Goal: Communication & Community: Connect with others

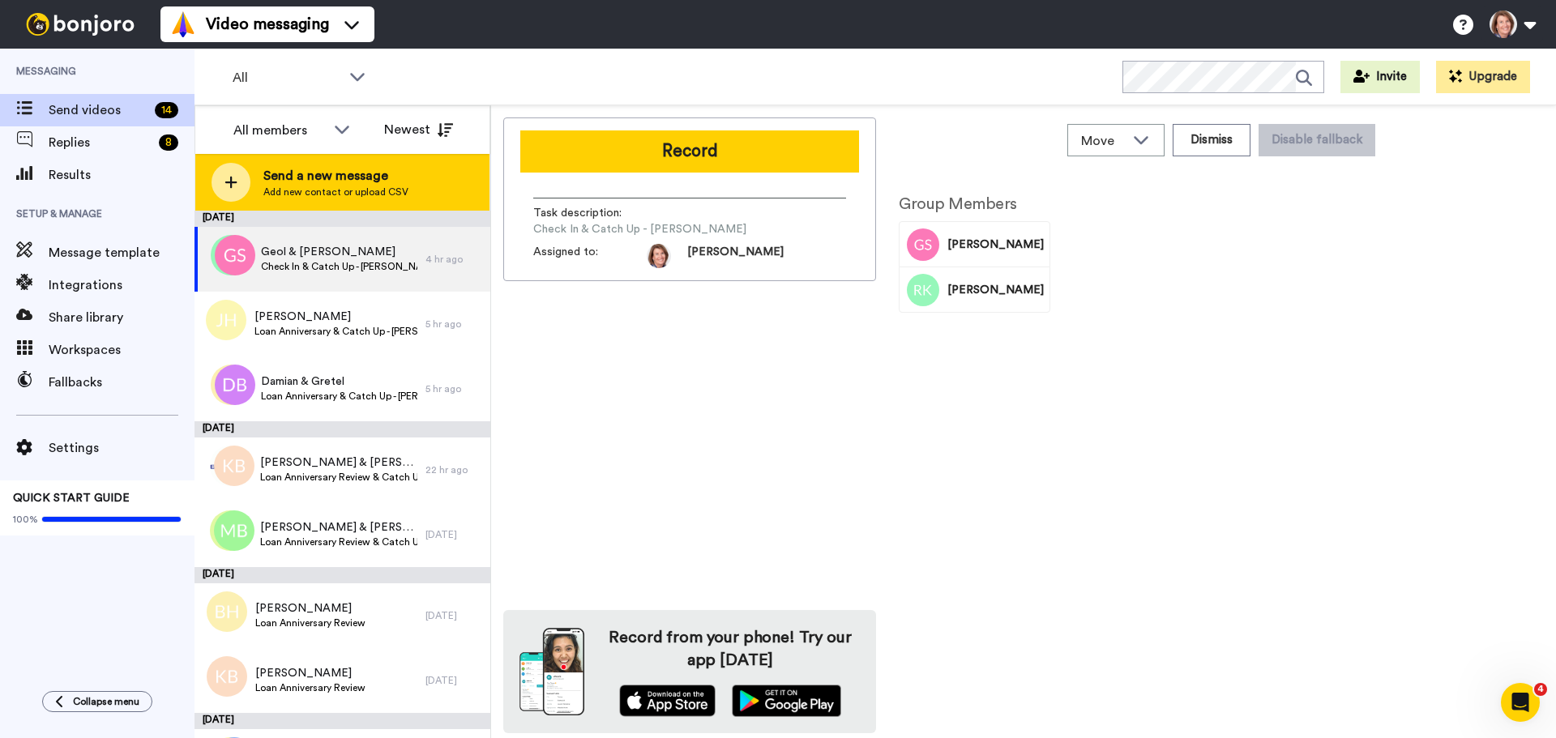
click at [379, 174] on span "Send a new message" at bounding box center [335, 175] width 145 height 19
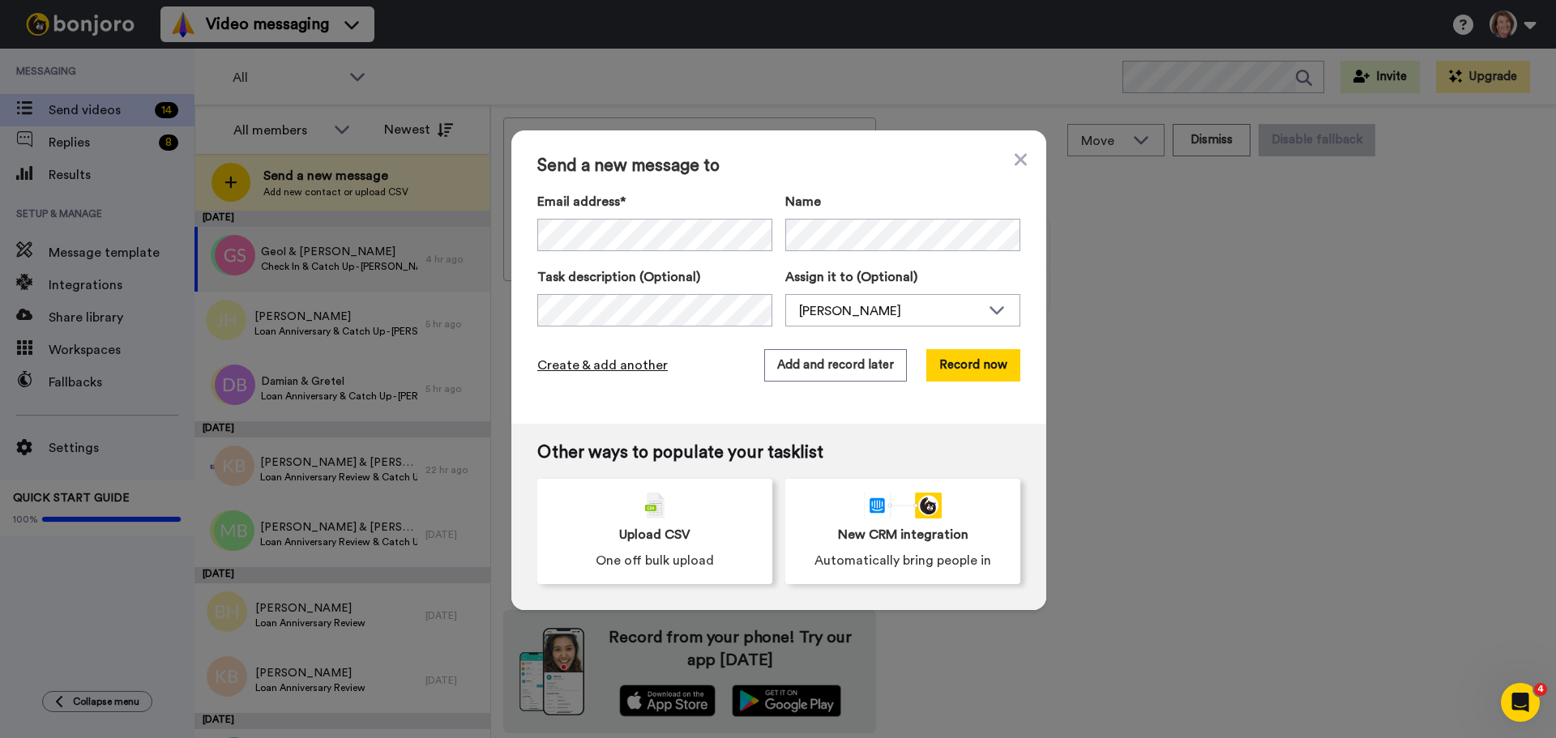
click at [578, 364] on span "Create & add another" at bounding box center [602, 365] width 130 height 19
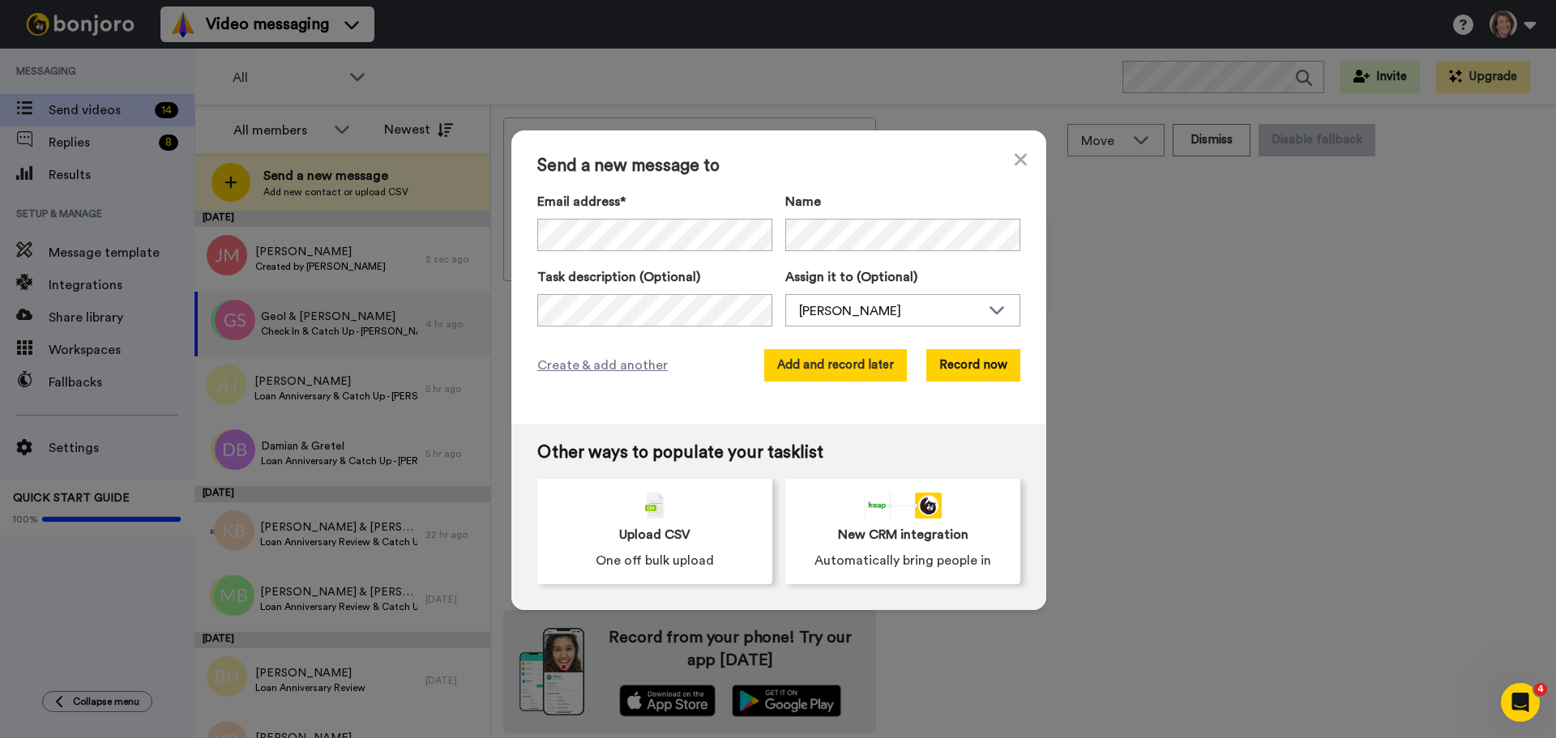
click at [846, 371] on button "Add and record later" at bounding box center [835, 365] width 143 height 32
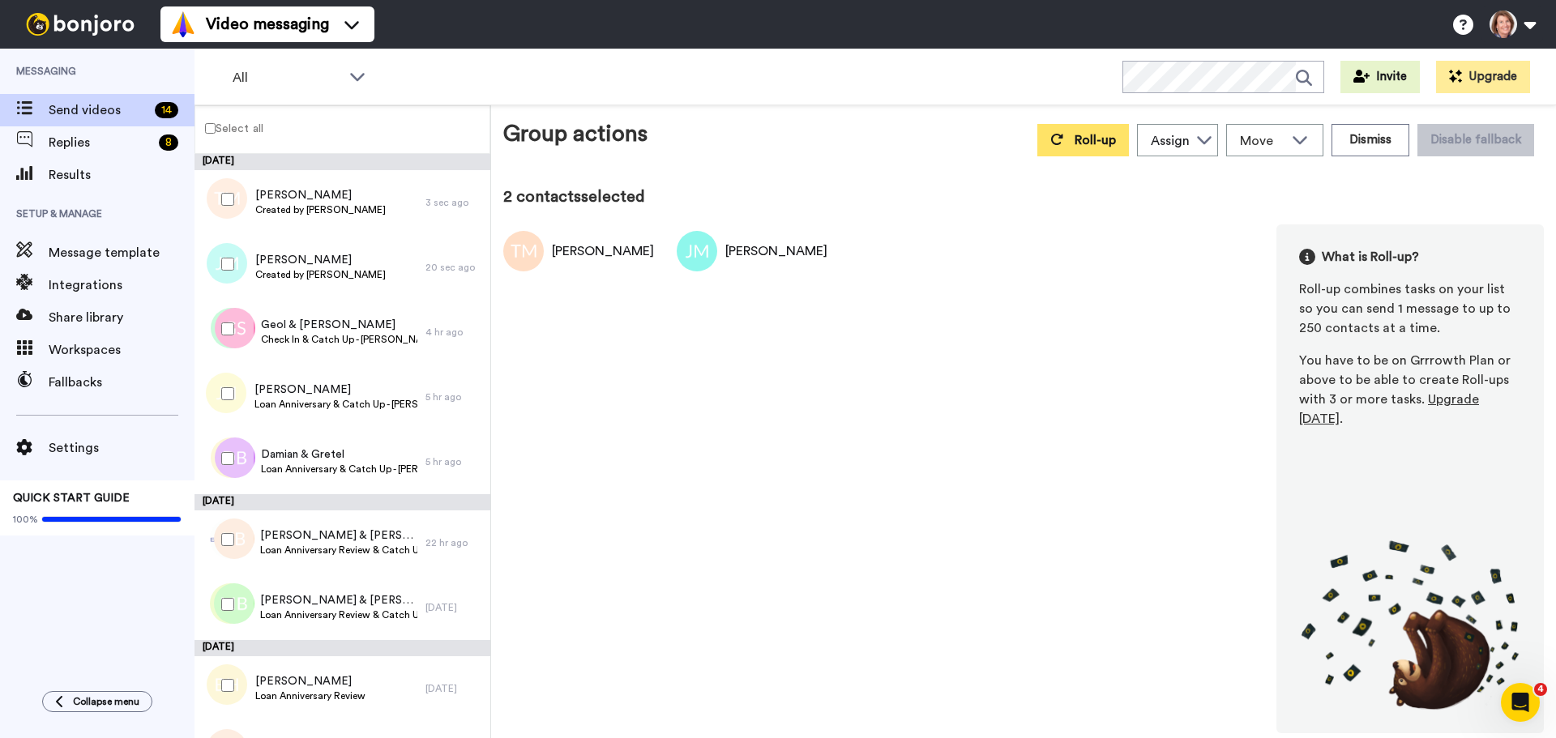
click at [1068, 143] on button "Roll-up" at bounding box center [1083, 140] width 92 height 32
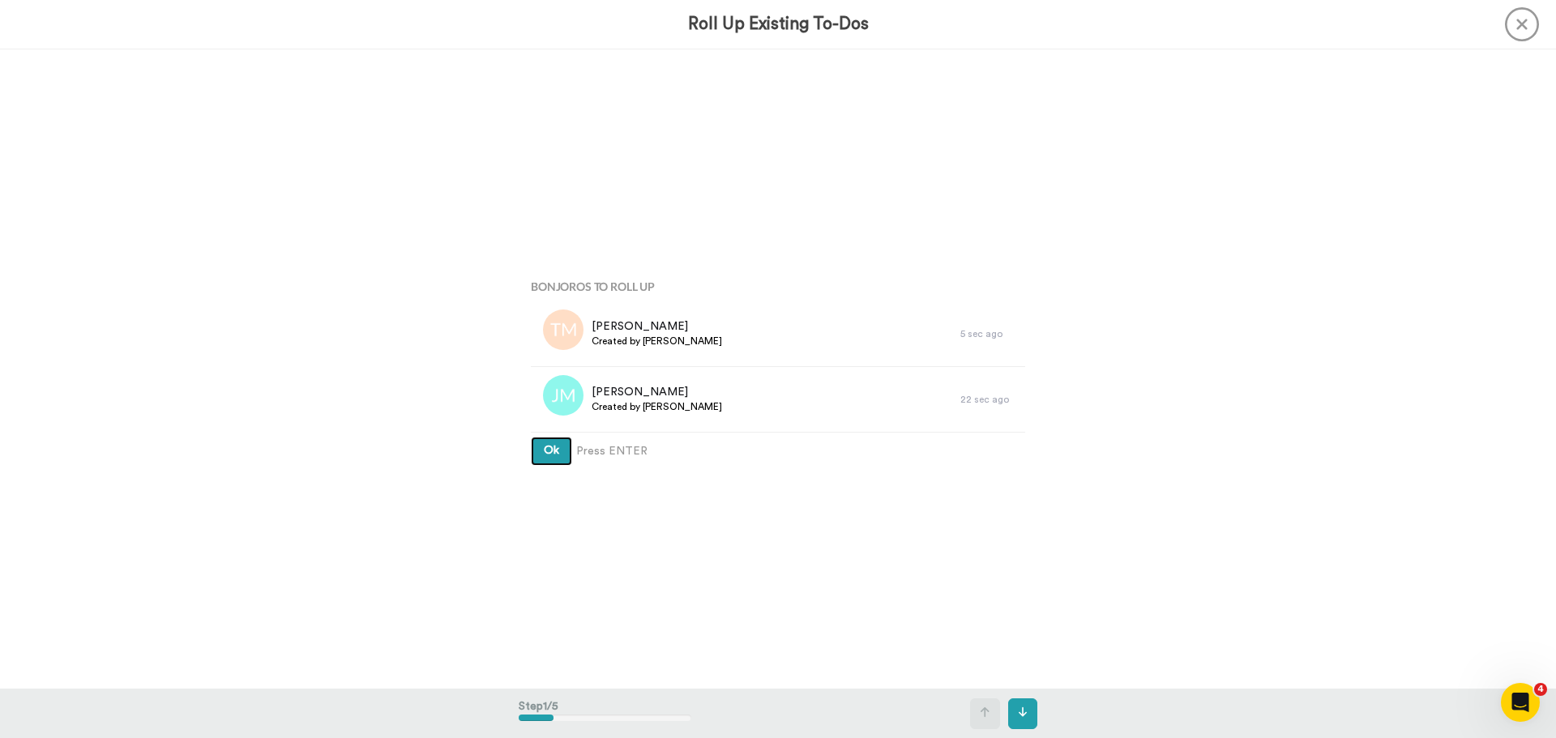
click at [531, 437] on button "Ok" at bounding box center [551, 451] width 41 height 29
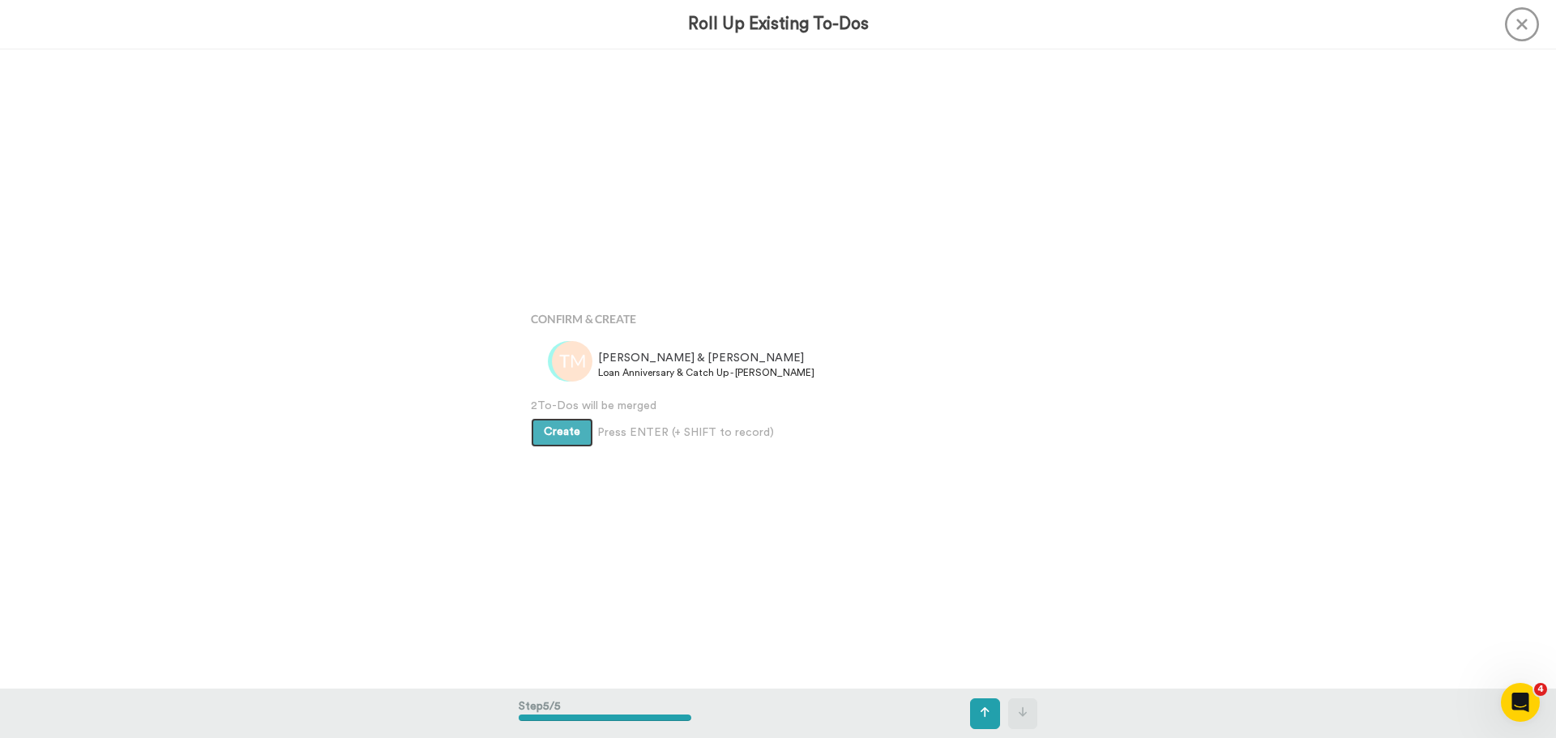
scroll to position [2560, 0]
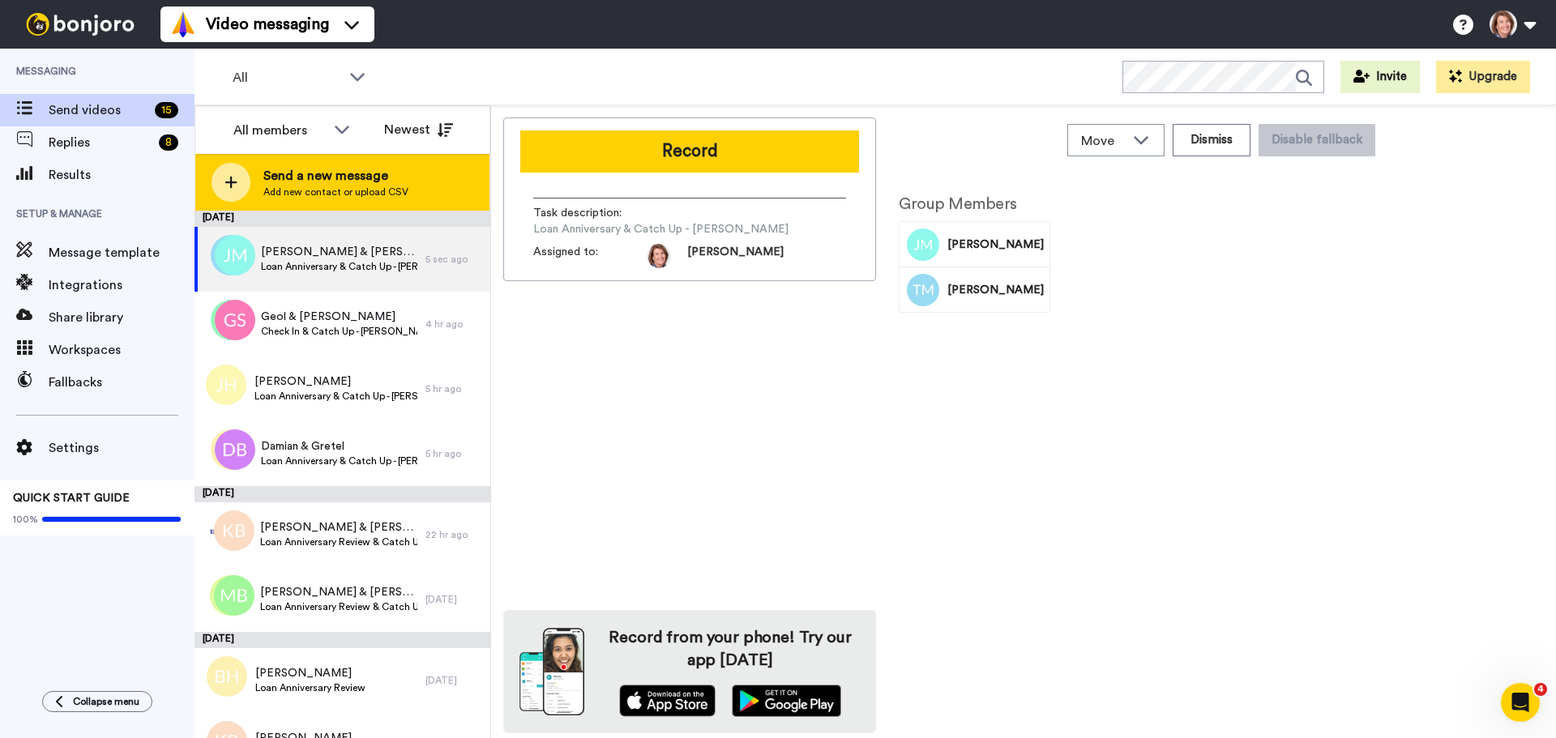
click at [309, 202] on div "Send a new message Add new contact or upload CSV" at bounding box center [342, 182] width 294 height 57
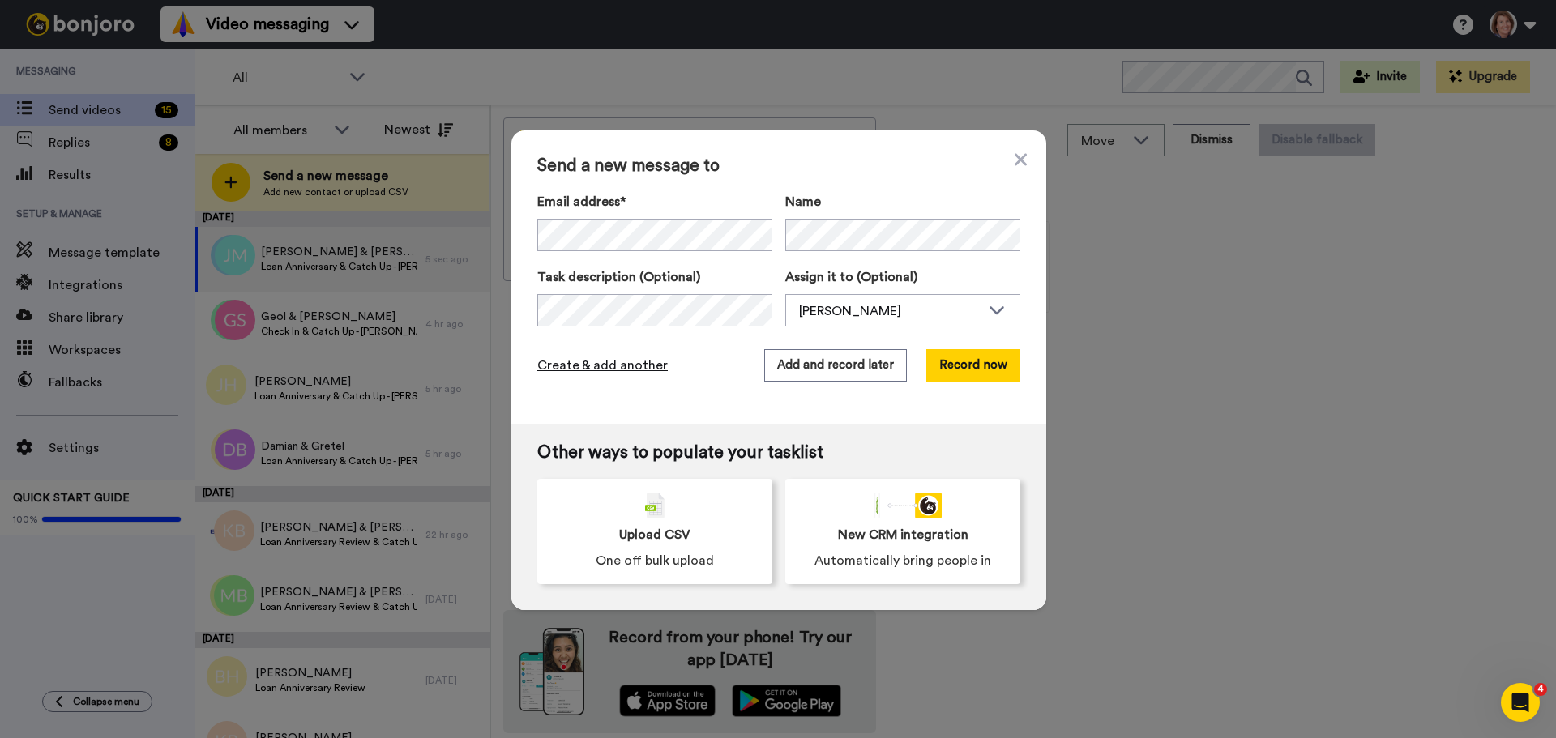
click at [603, 363] on span "Create & add another" at bounding box center [602, 365] width 130 height 19
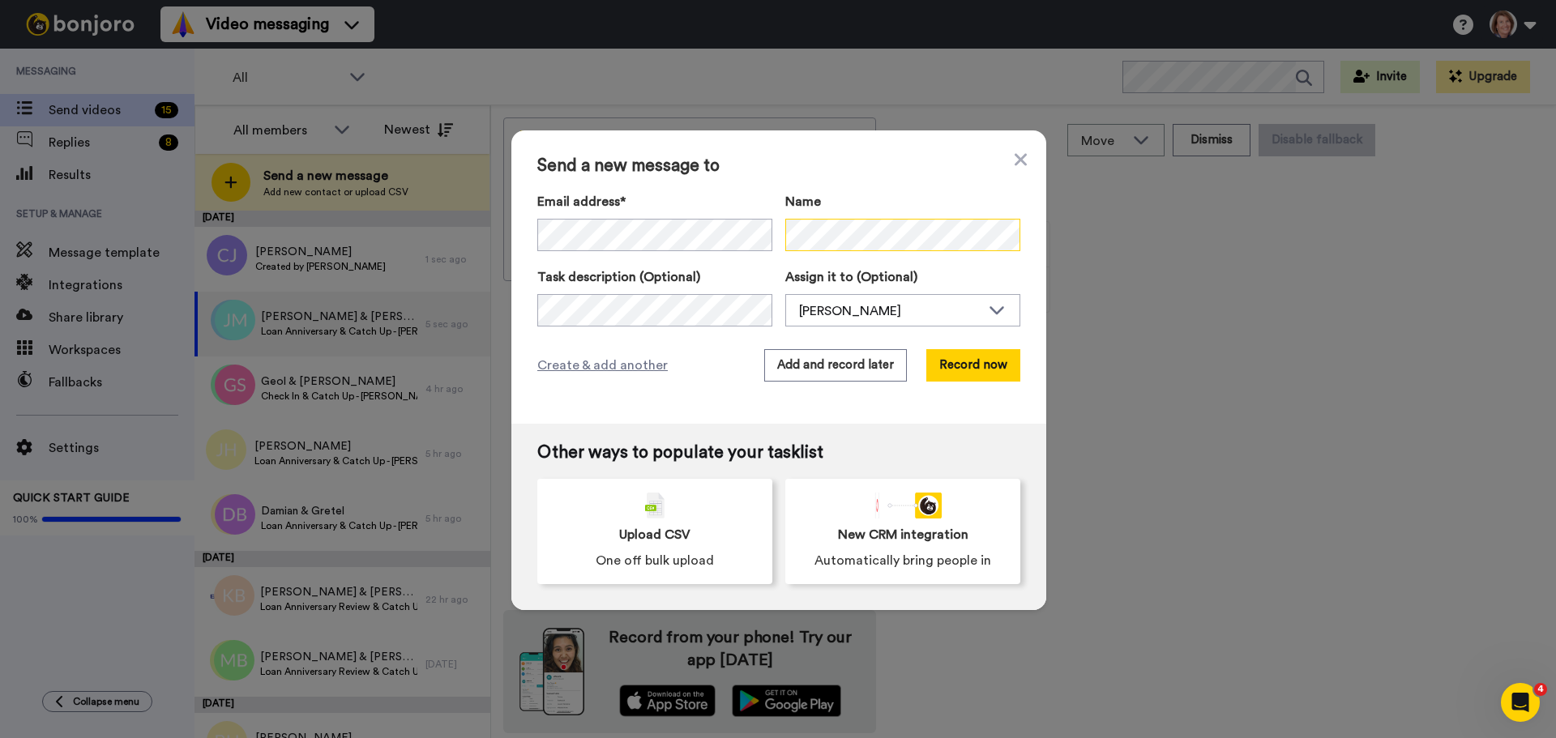
click at [756, 230] on div "Email address* No search result for ‘ jenneys@iinet.net.au ’ Name" at bounding box center [778, 223] width 483 height 62
click at [801, 366] on button "Add and record later" at bounding box center [835, 365] width 143 height 32
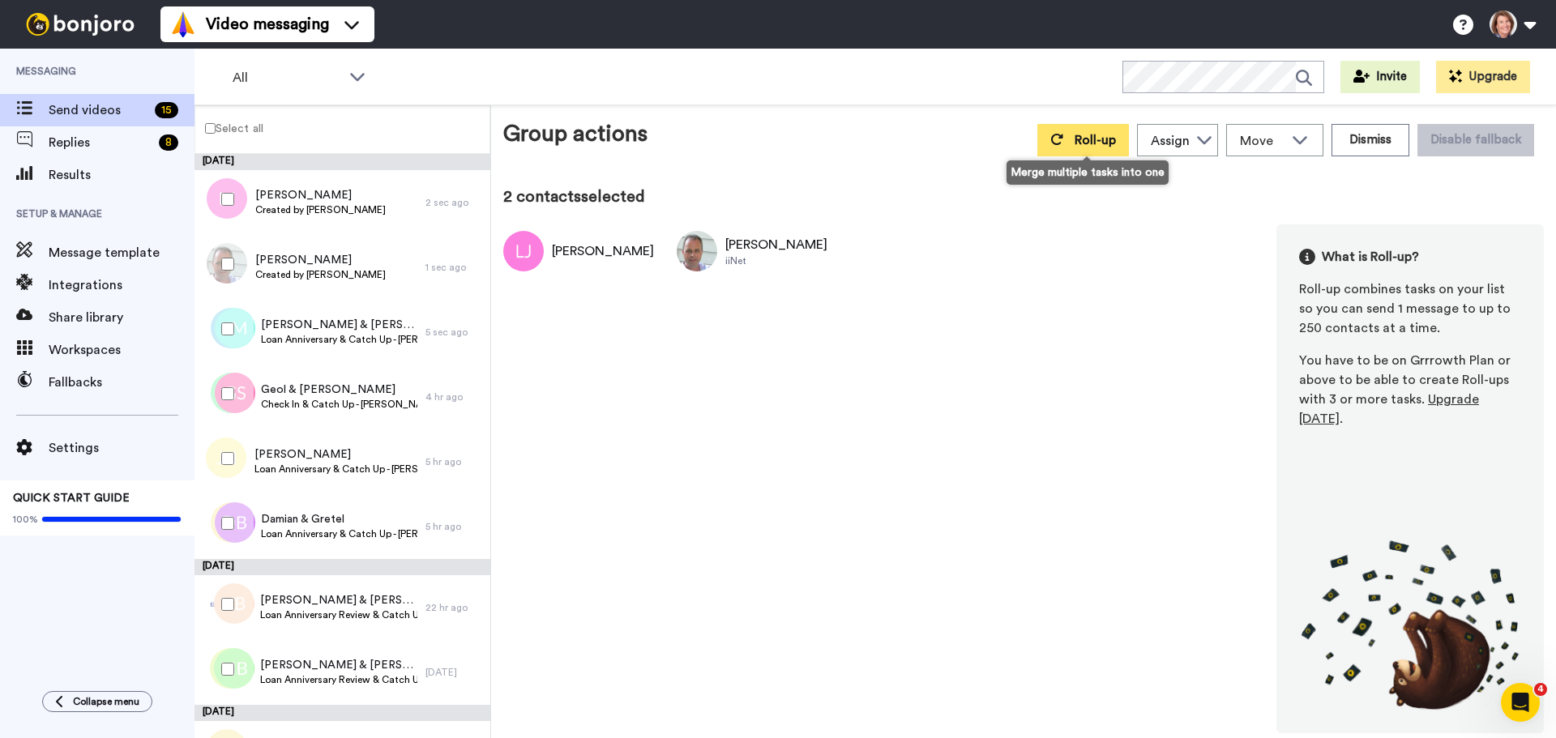
click at [1083, 138] on span "Roll-up" at bounding box center [1095, 140] width 41 height 13
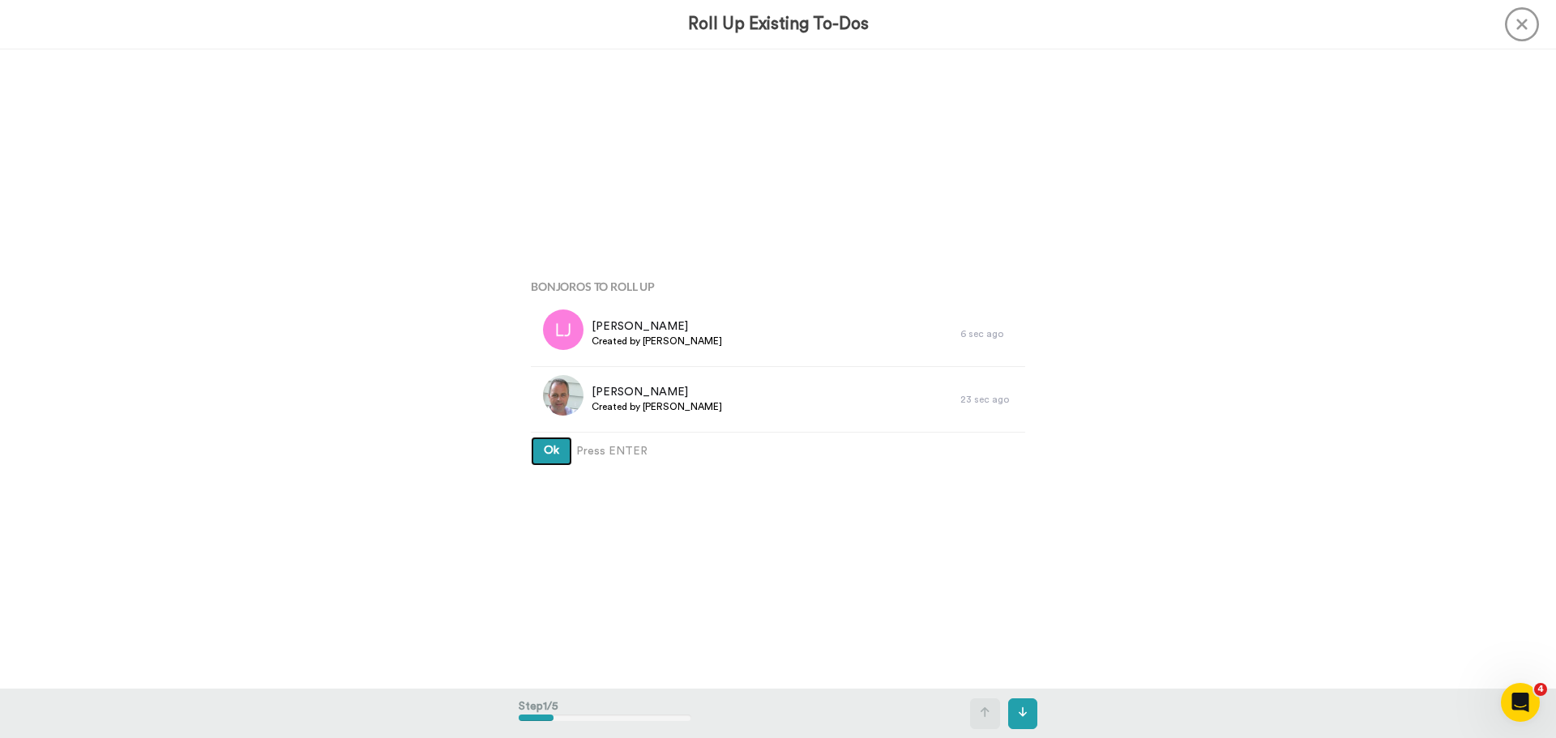
click at [531, 437] on button "Ok" at bounding box center [551, 451] width 41 height 29
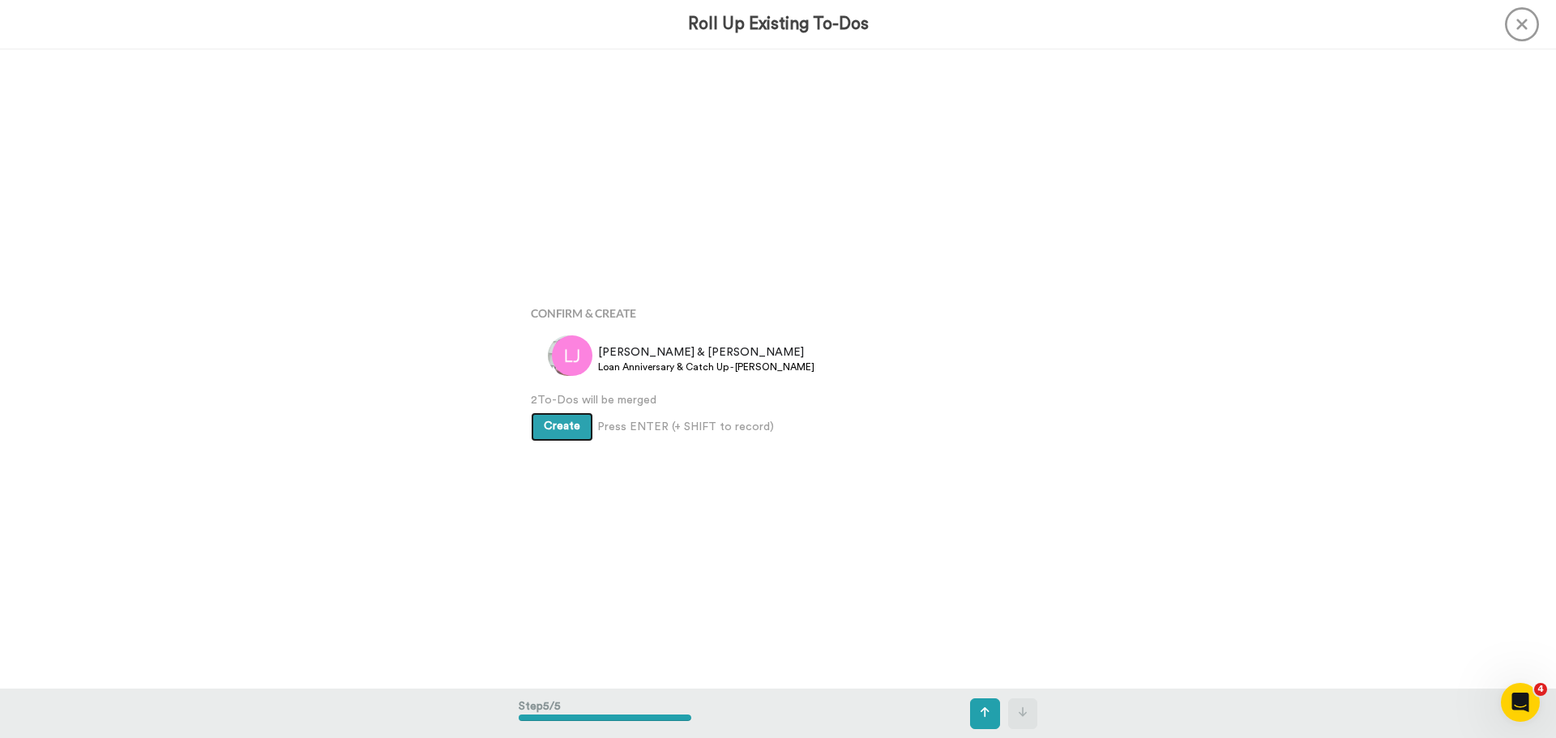
scroll to position [2560, 0]
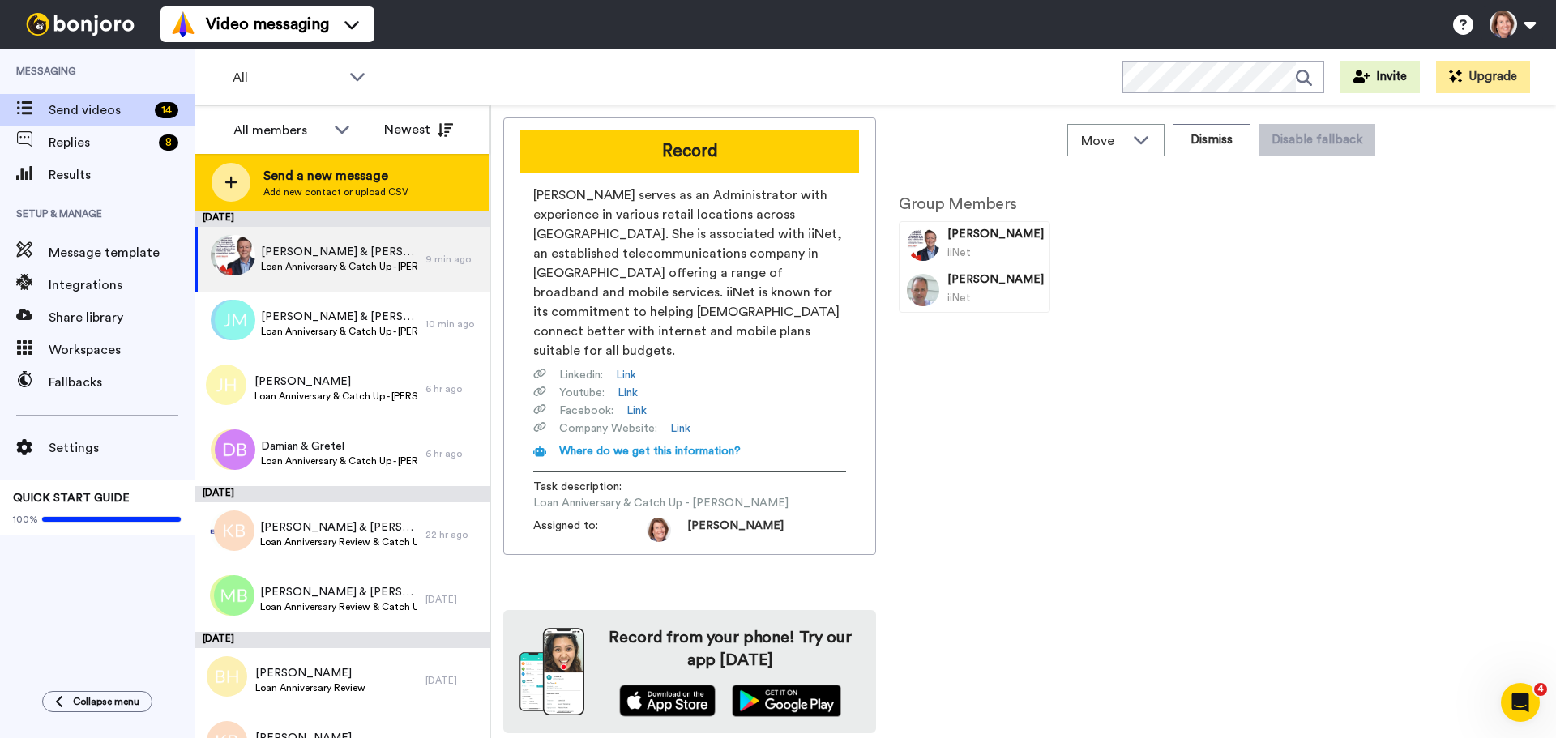
click at [404, 173] on span "Send a new message" at bounding box center [335, 175] width 145 height 19
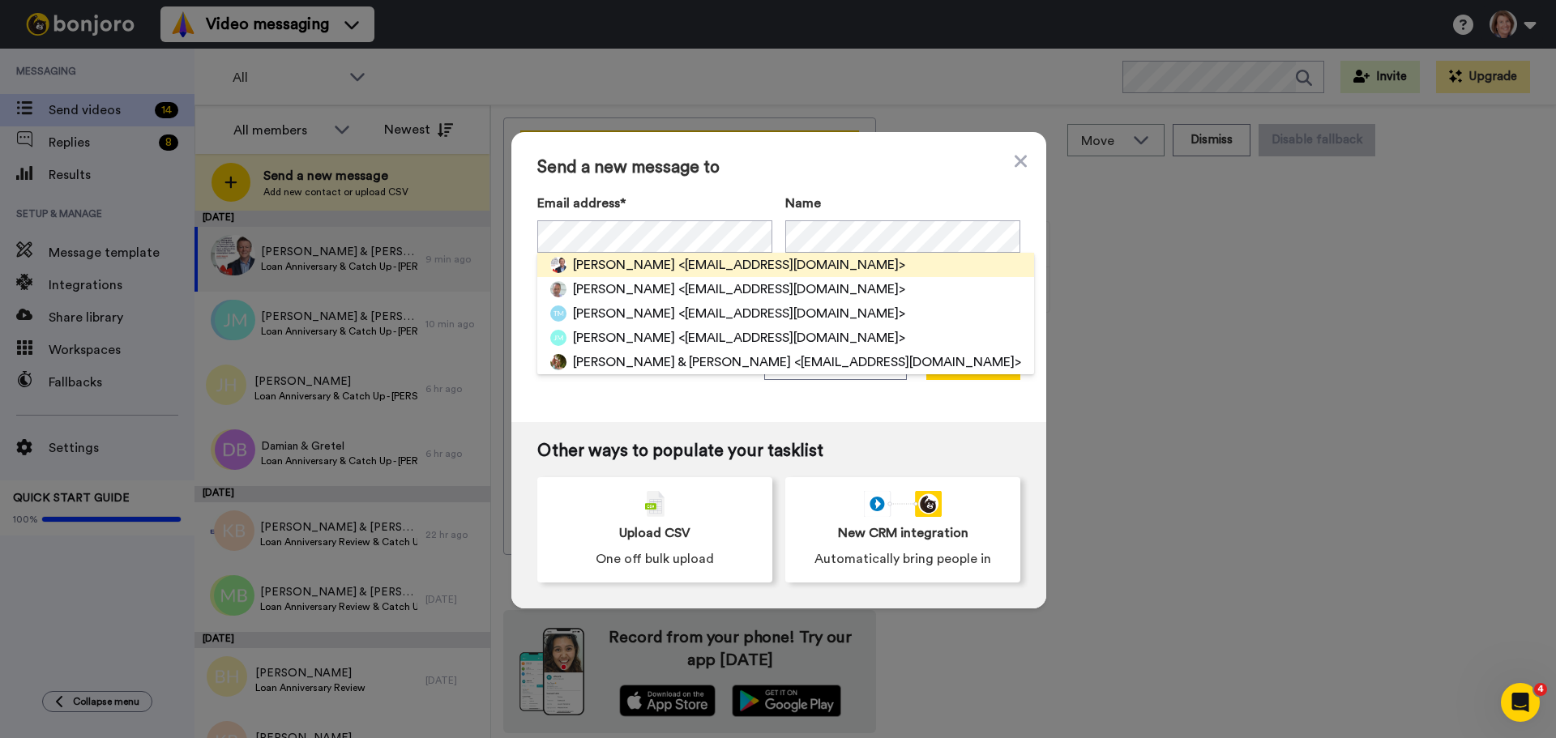
click at [678, 261] on span "<jenneys@iinet.net.au>" at bounding box center [791, 264] width 227 height 19
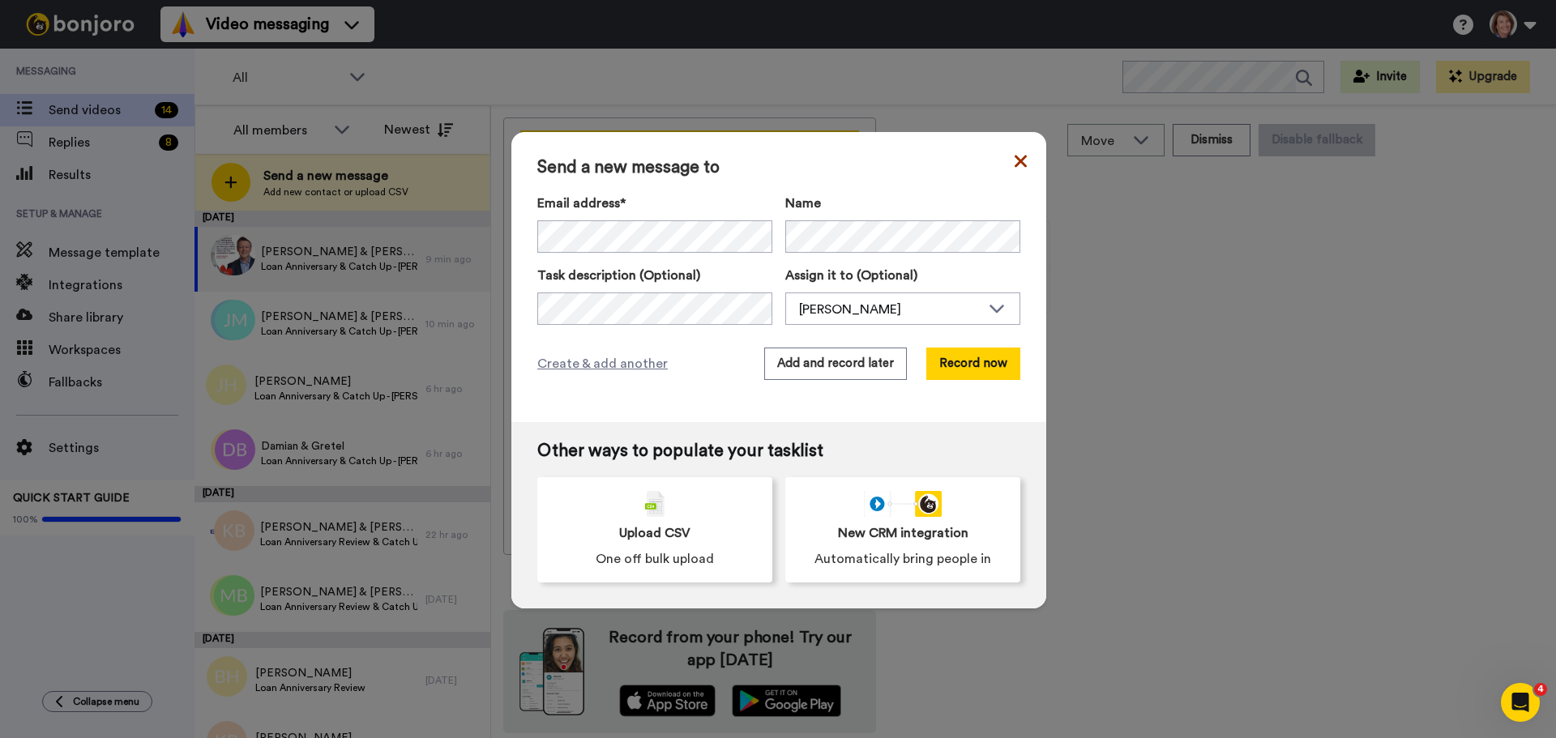
click at [1015, 166] on icon at bounding box center [1021, 161] width 12 height 19
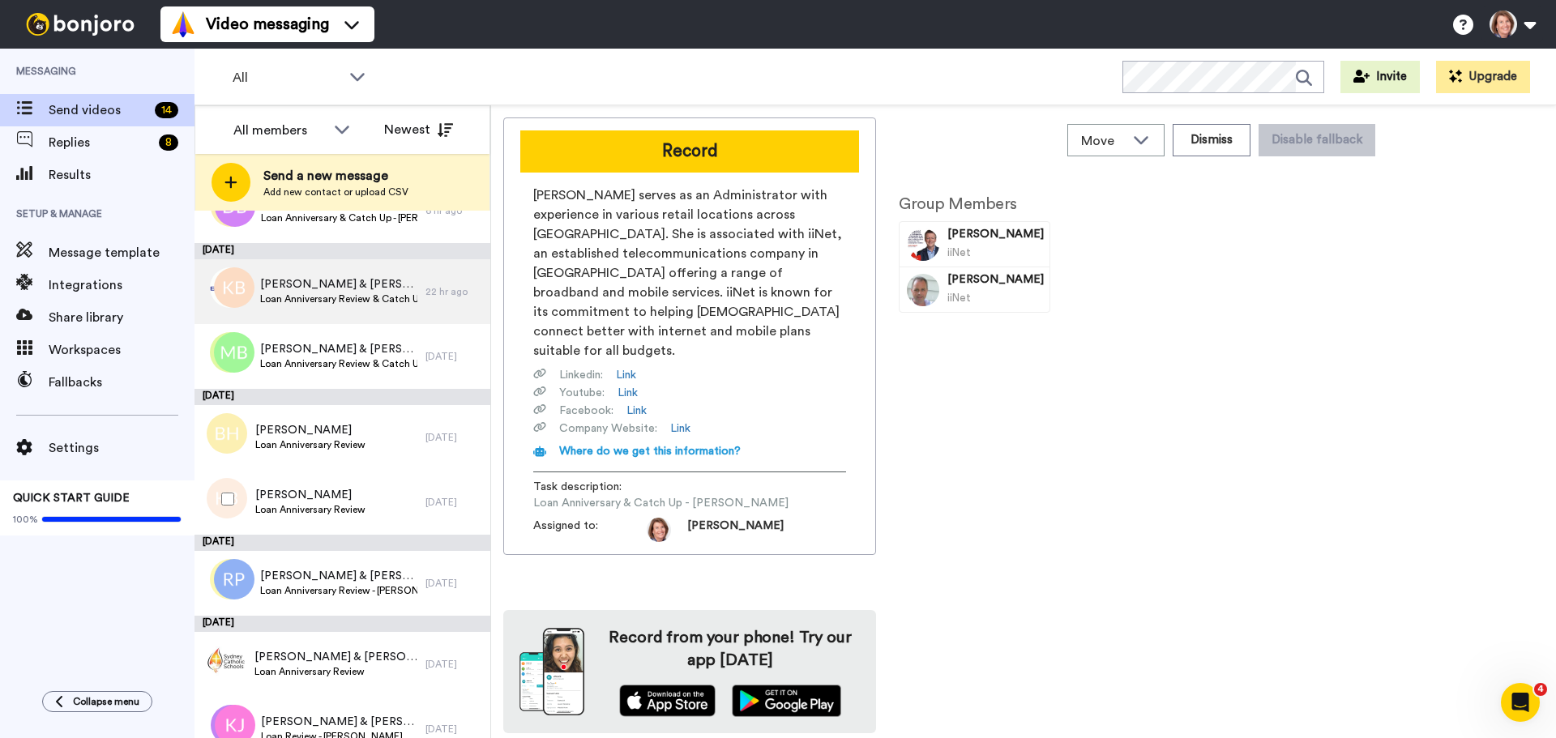
scroll to position [324, 0]
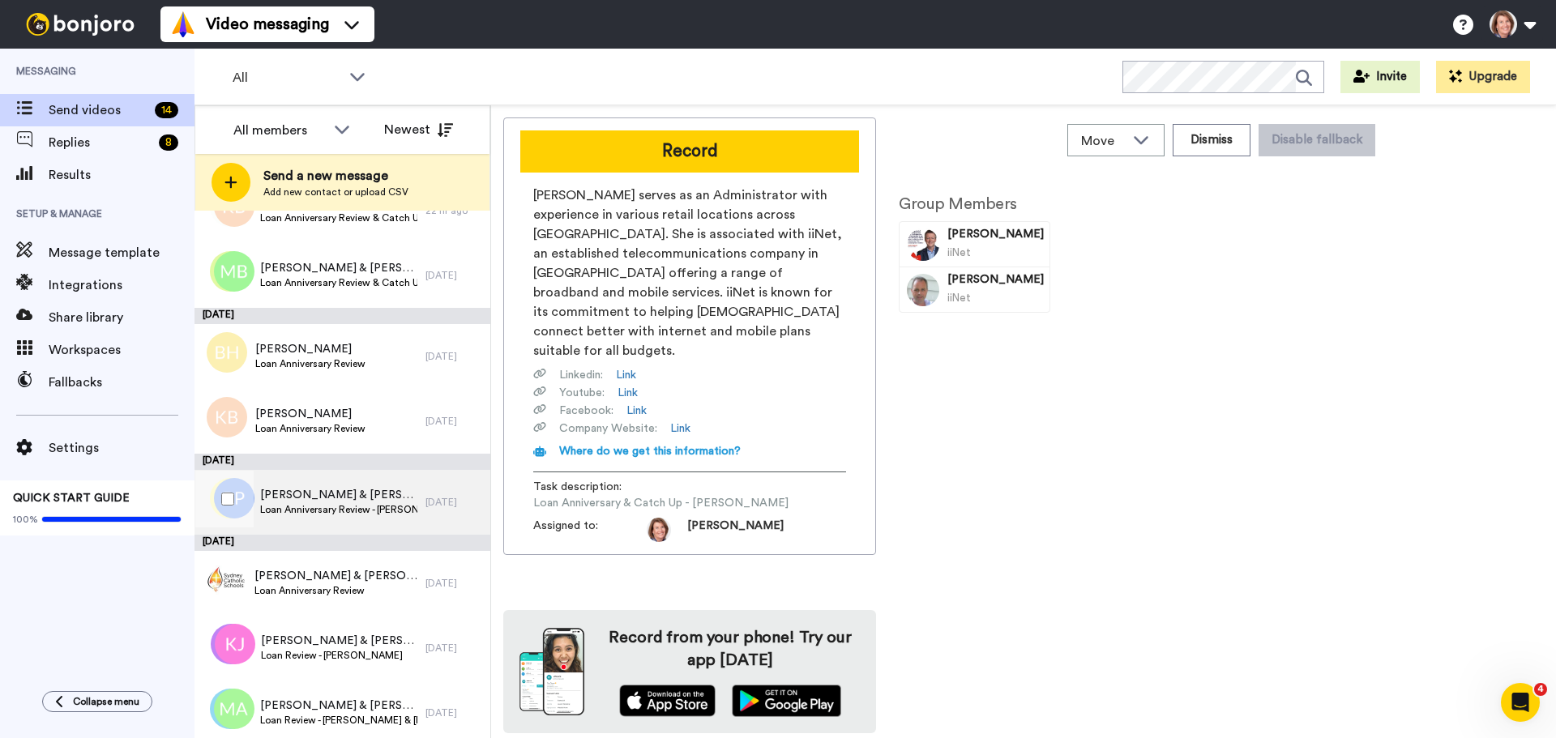
click at [347, 494] on span "[PERSON_NAME] & [PERSON_NAME]" at bounding box center [338, 495] width 157 height 16
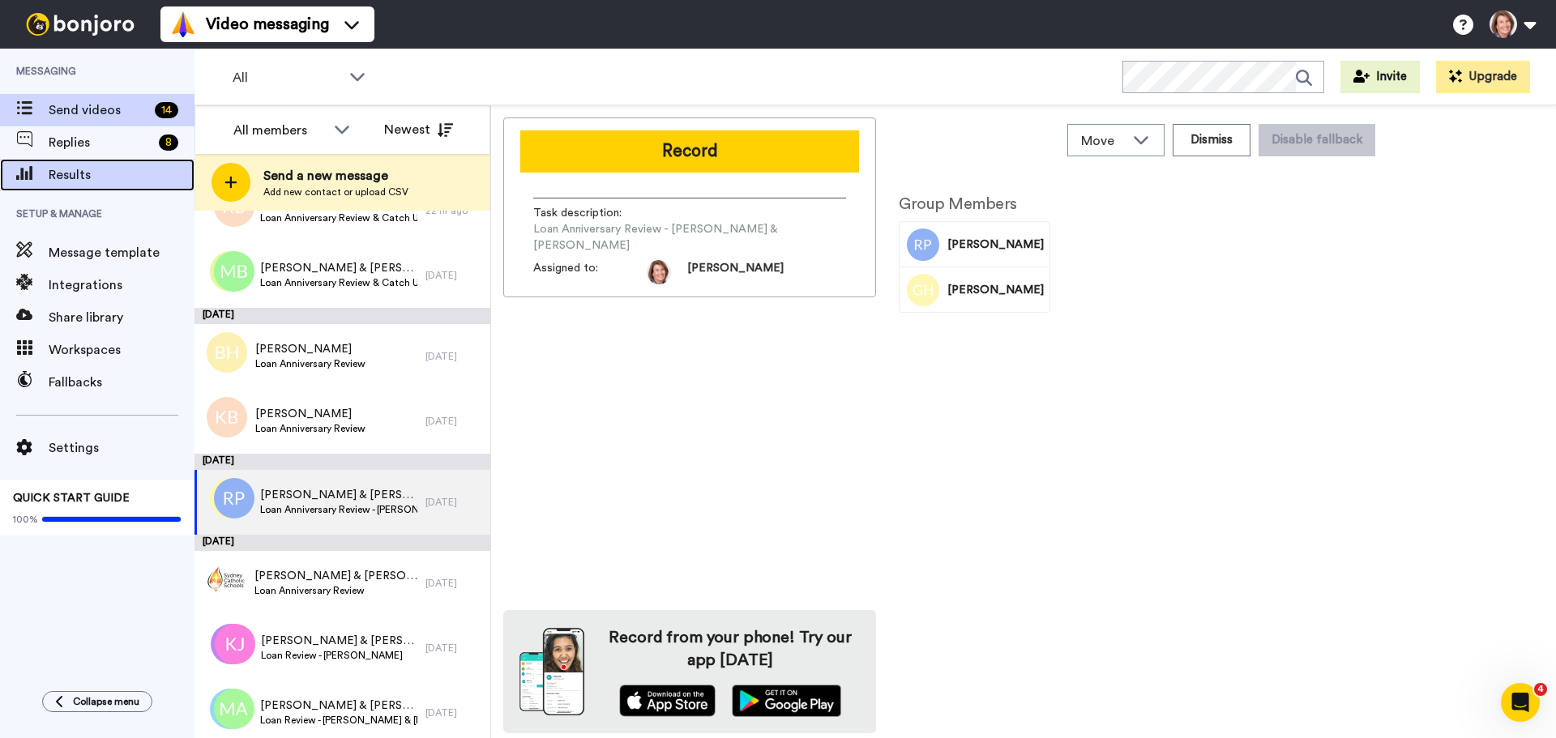
click at [109, 172] on span "Results" at bounding box center [122, 174] width 146 height 19
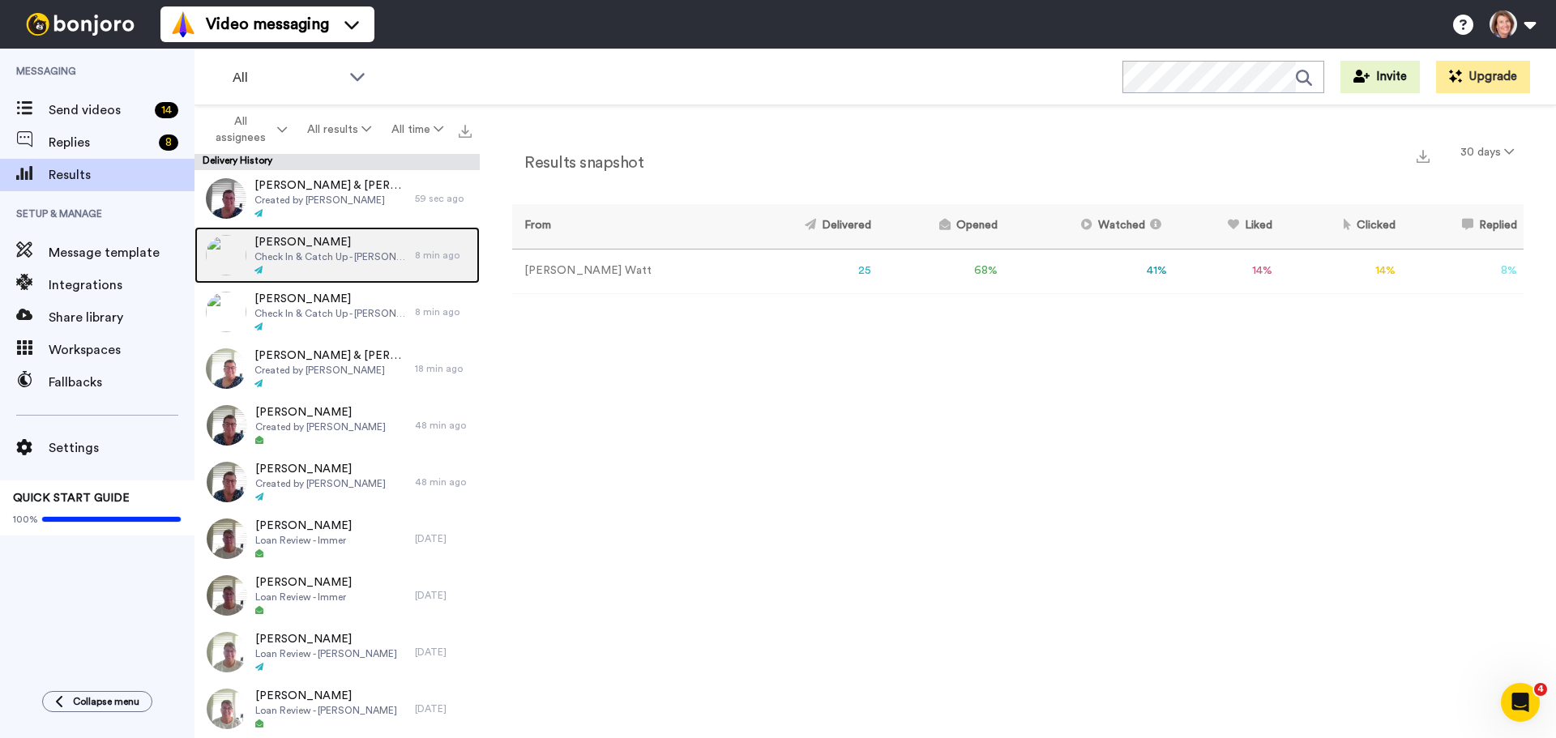
click at [332, 263] on div "Geol Soo Kim Check In & Catch Up - Kim" at bounding box center [331, 255] width 152 height 42
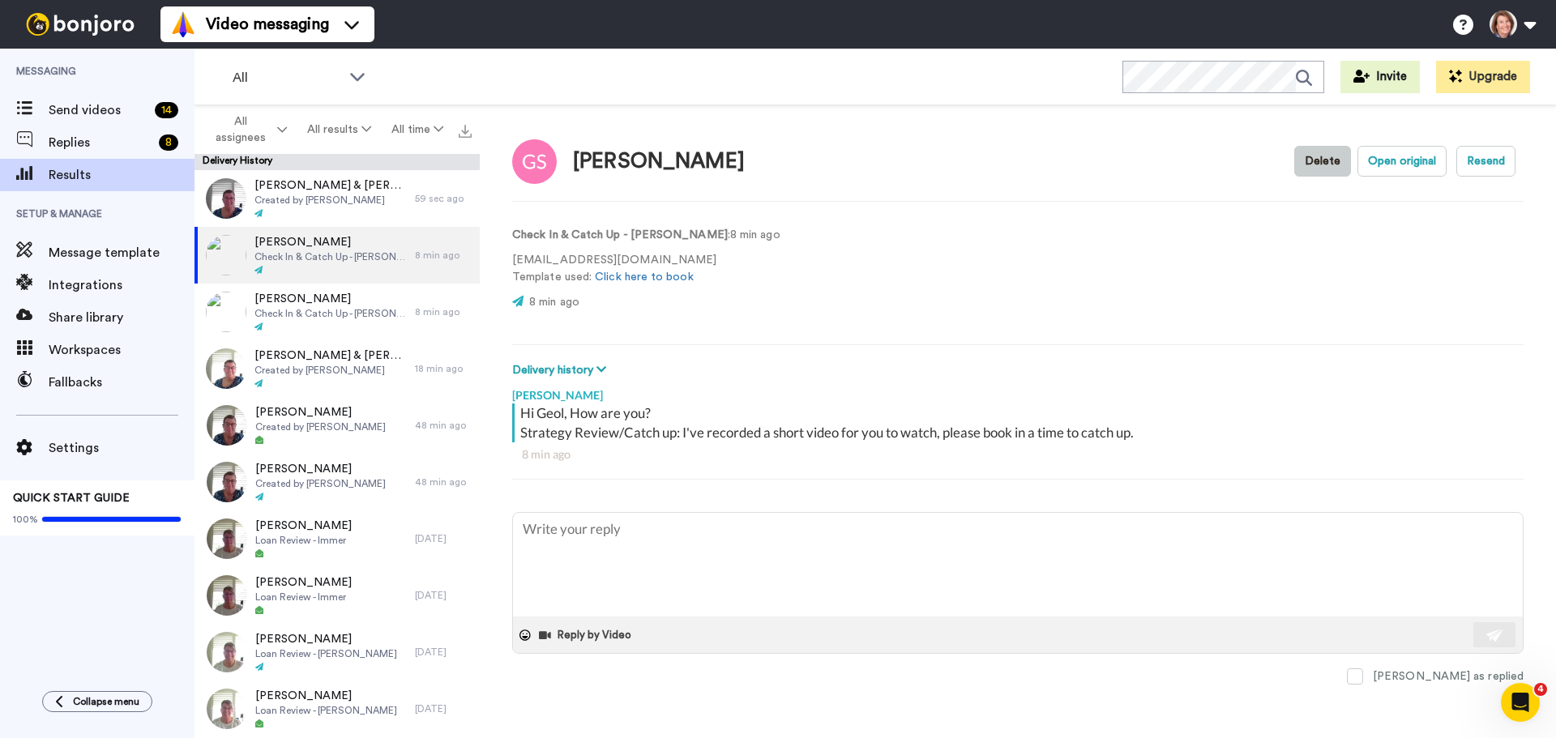
click at [1326, 159] on button "Delete" at bounding box center [1322, 161] width 57 height 31
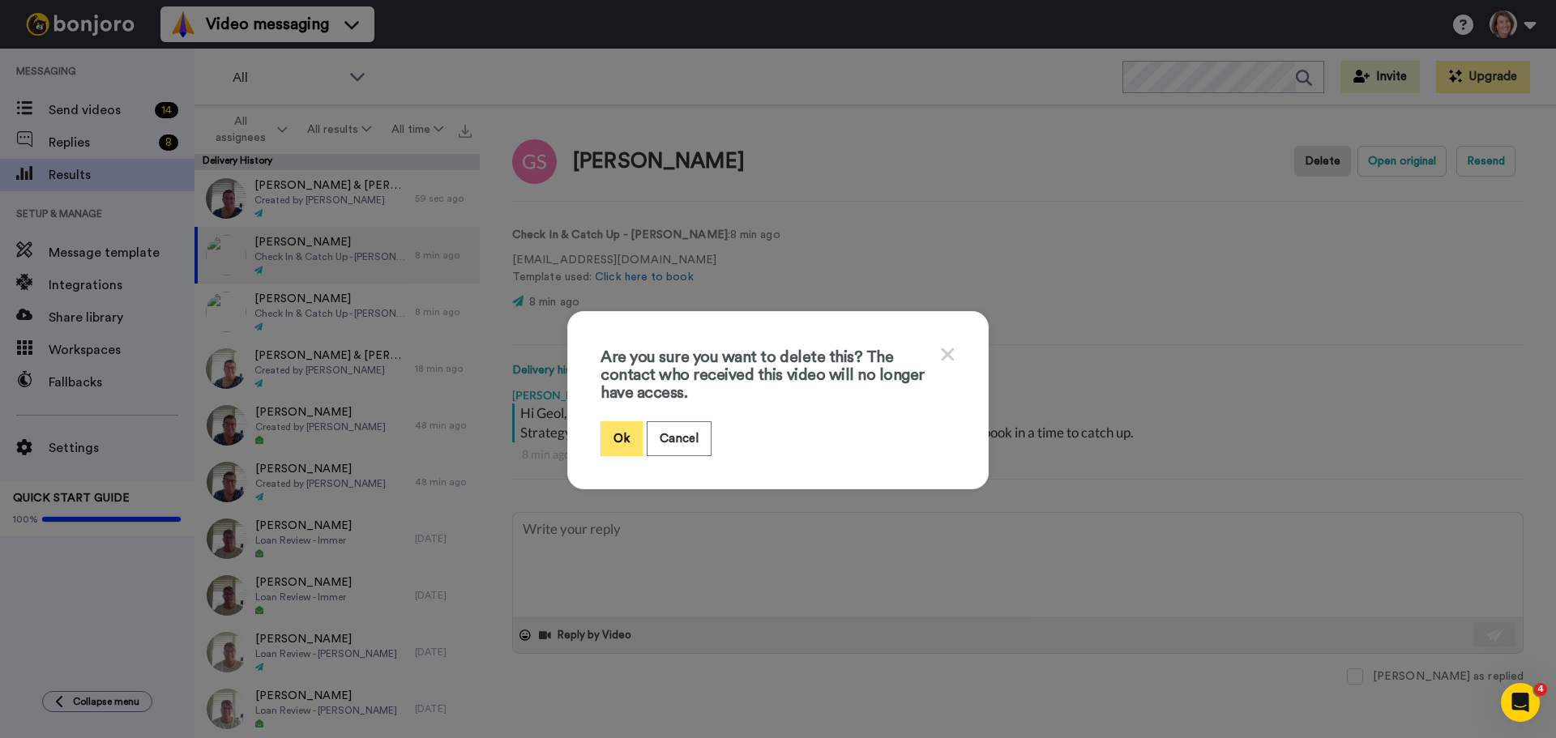
click at [611, 433] on button "Ok" at bounding box center [622, 438] width 42 height 35
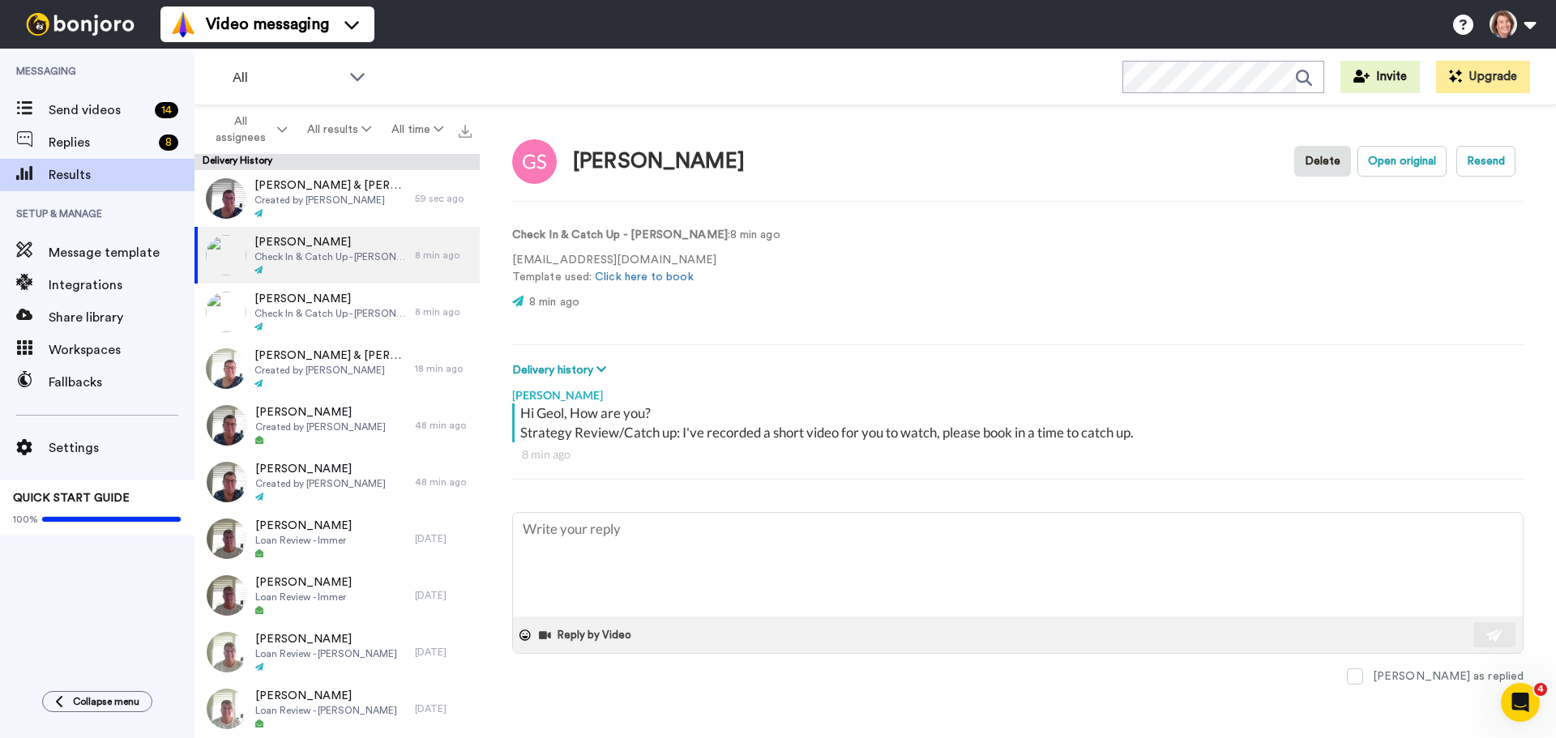
type textarea "x"
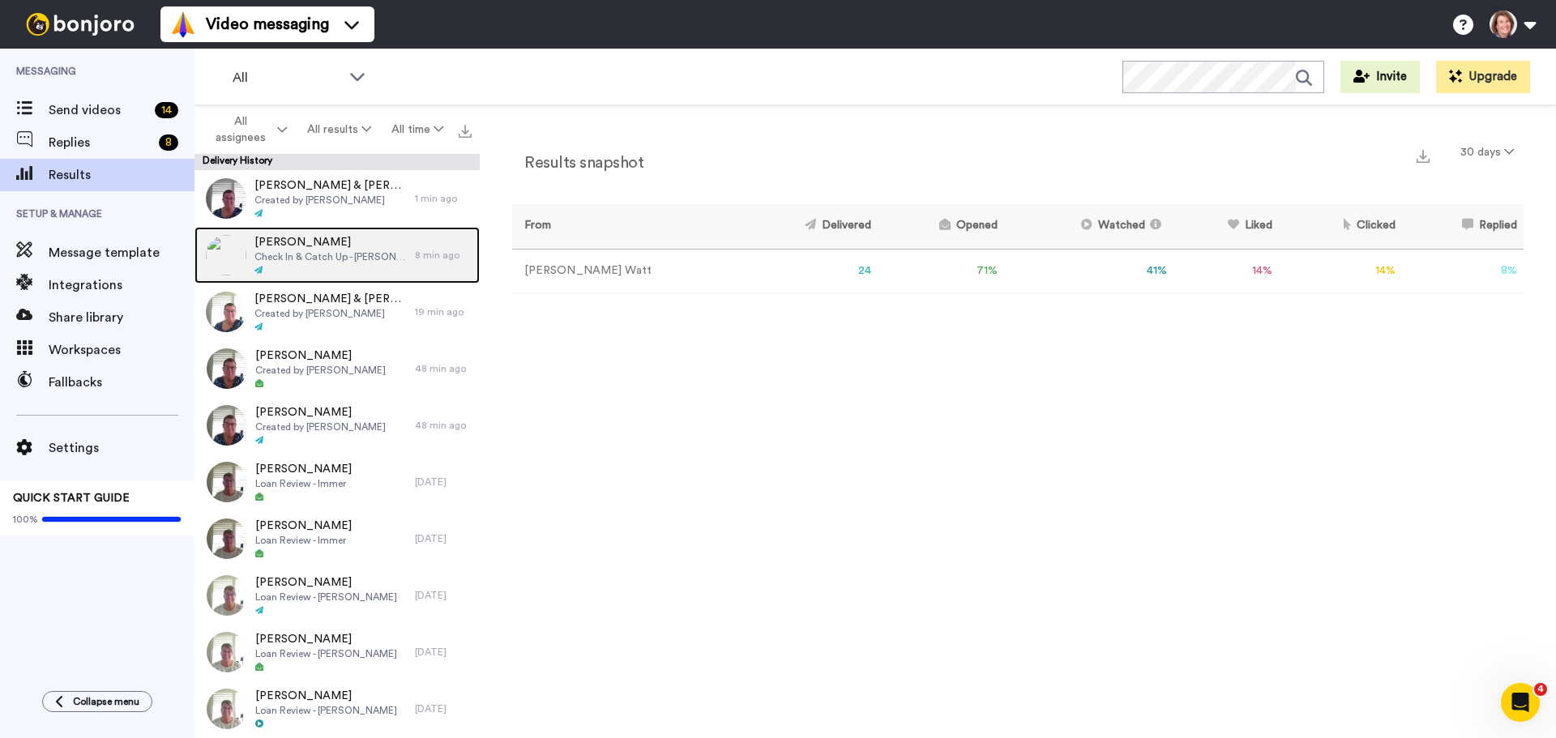
click at [307, 262] on span "Check In & Catch Up - Kim" at bounding box center [331, 256] width 152 height 13
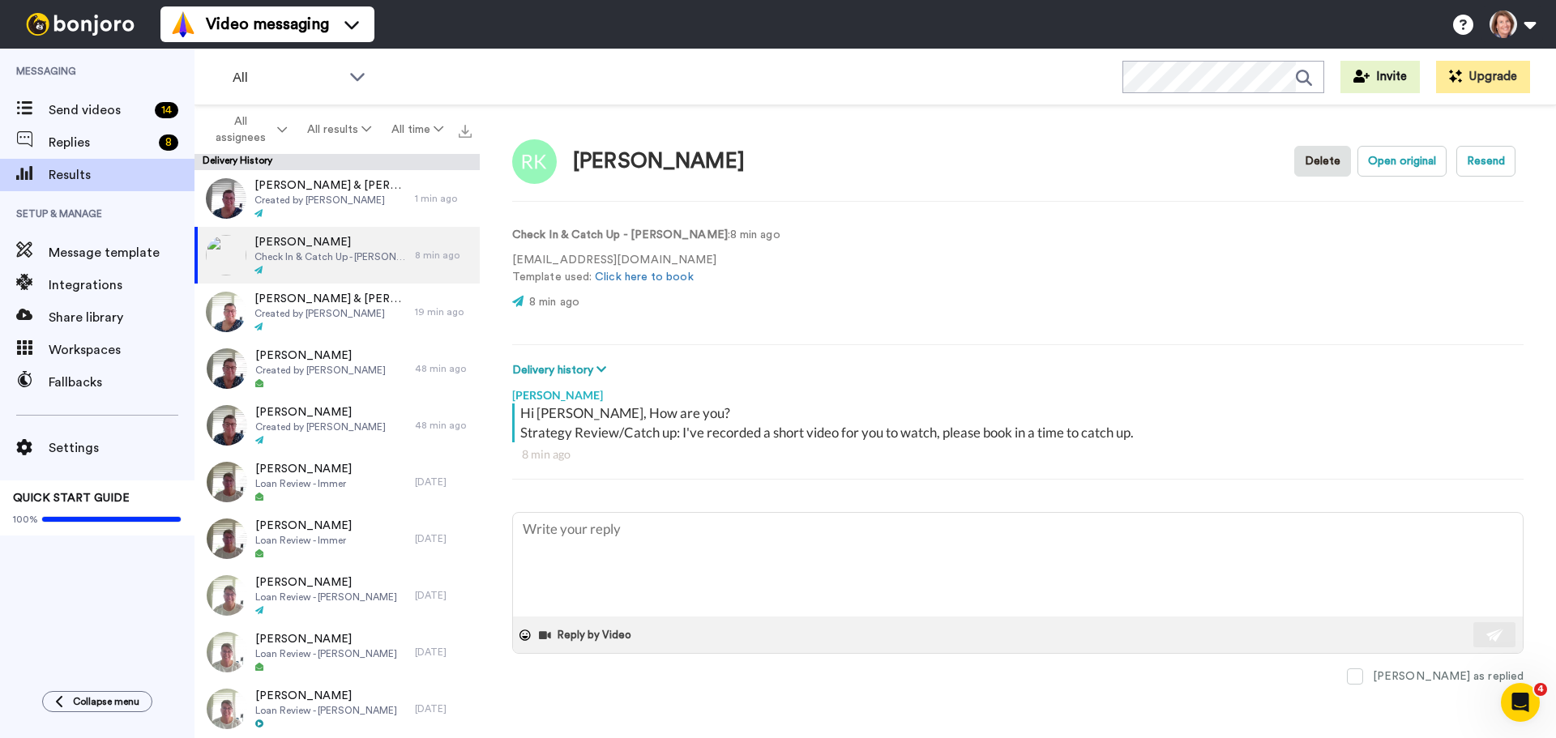
click at [805, 270] on video at bounding box center [853, 274] width 97 height 97
click at [805, 267] on video at bounding box center [853, 274] width 97 height 97
click at [805, 312] on video at bounding box center [853, 274] width 97 height 97
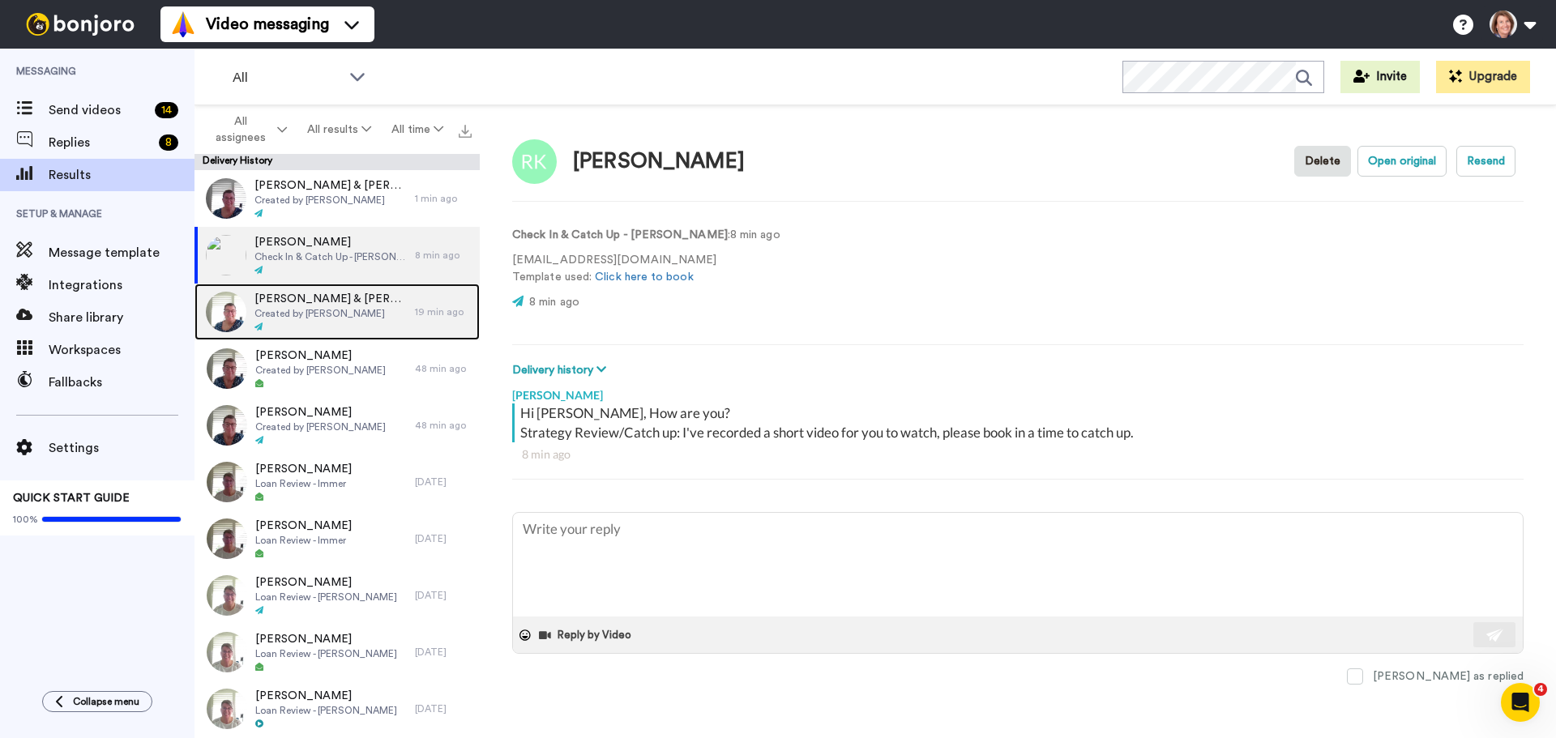
click at [339, 301] on span "[PERSON_NAME] & [PERSON_NAME]" at bounding box center [331, 299] width 152 height 16
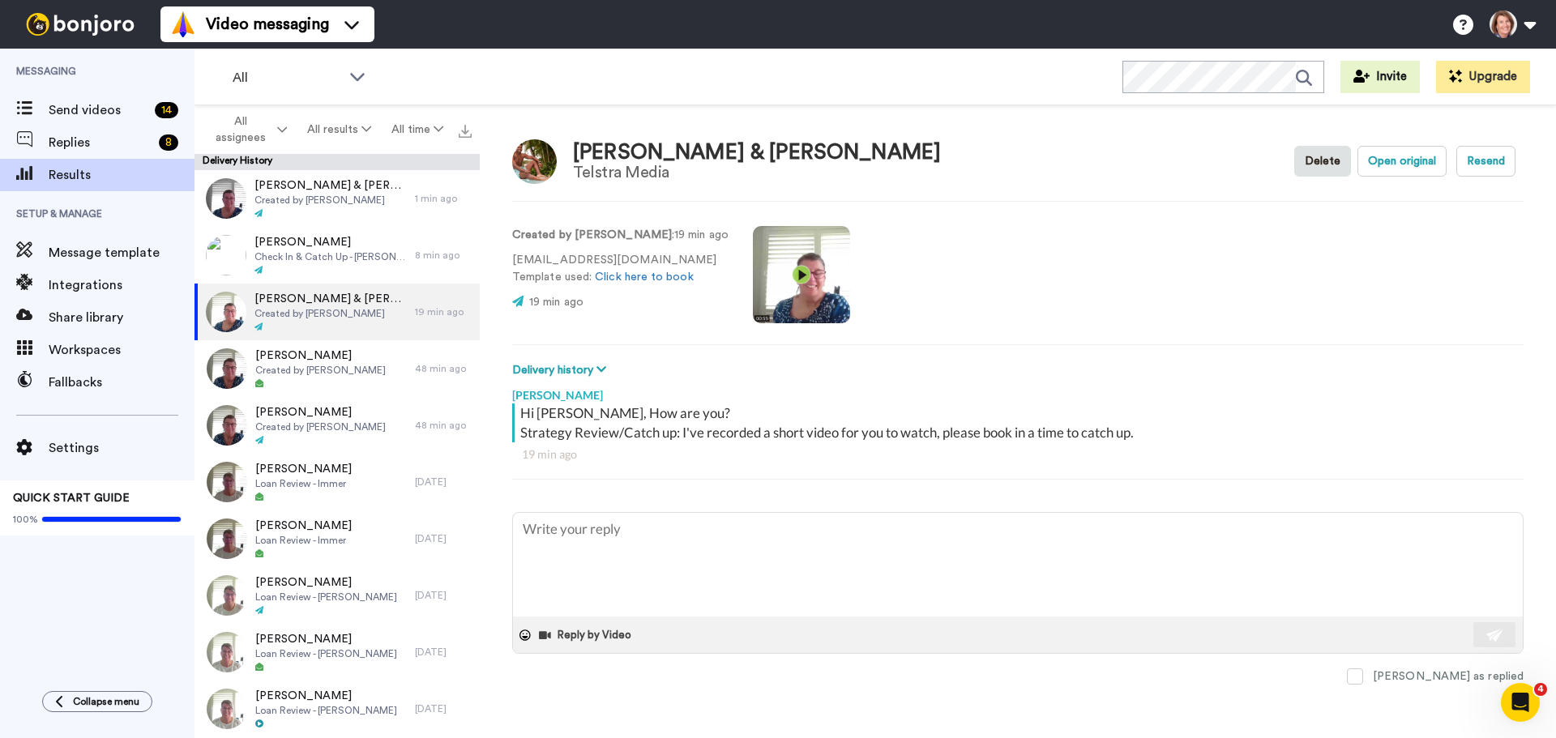
click at [764, 272] on video at bounding box center [801, 274] width 97 height 97
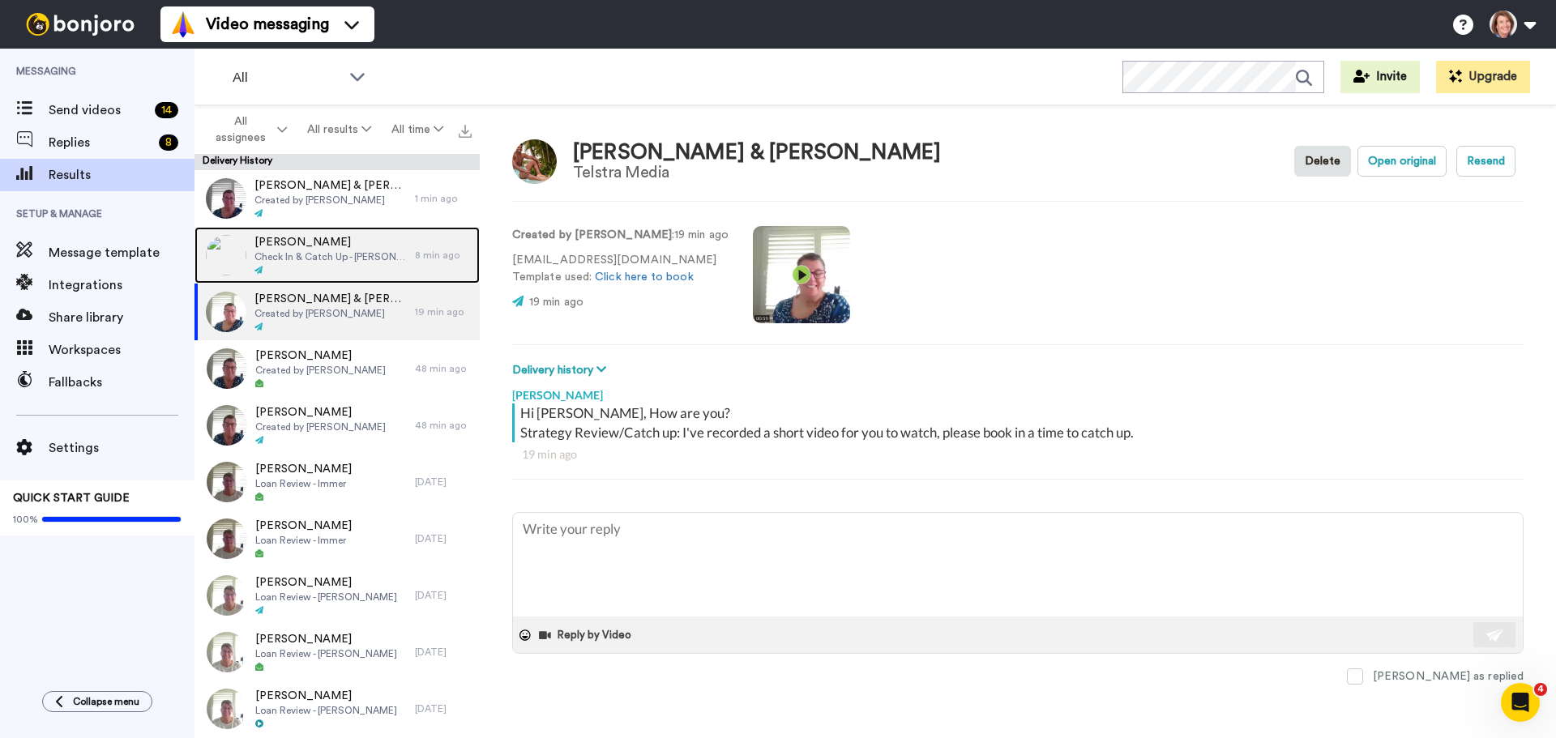
click at [346, 265] on div at bounding box center [331, 270] width 152 height 11
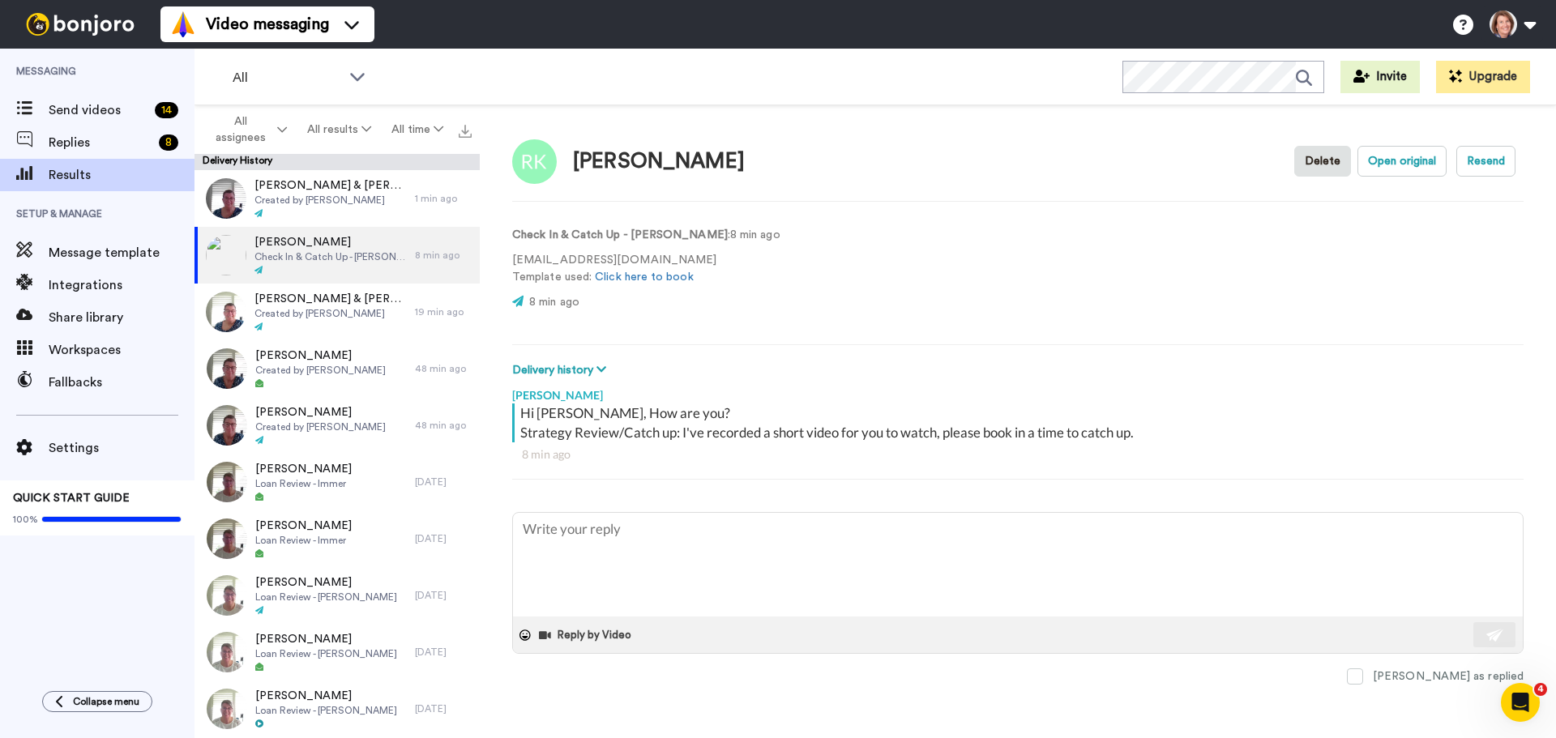
click at [805, 268] on video at bounding box center [853, 274] width 97 height 97
click at [805, 277] on video at bounding box center [853, 274] width 97 height 97
click at [805, 260] on video at bounding box center [853, 274] width 97 height 97
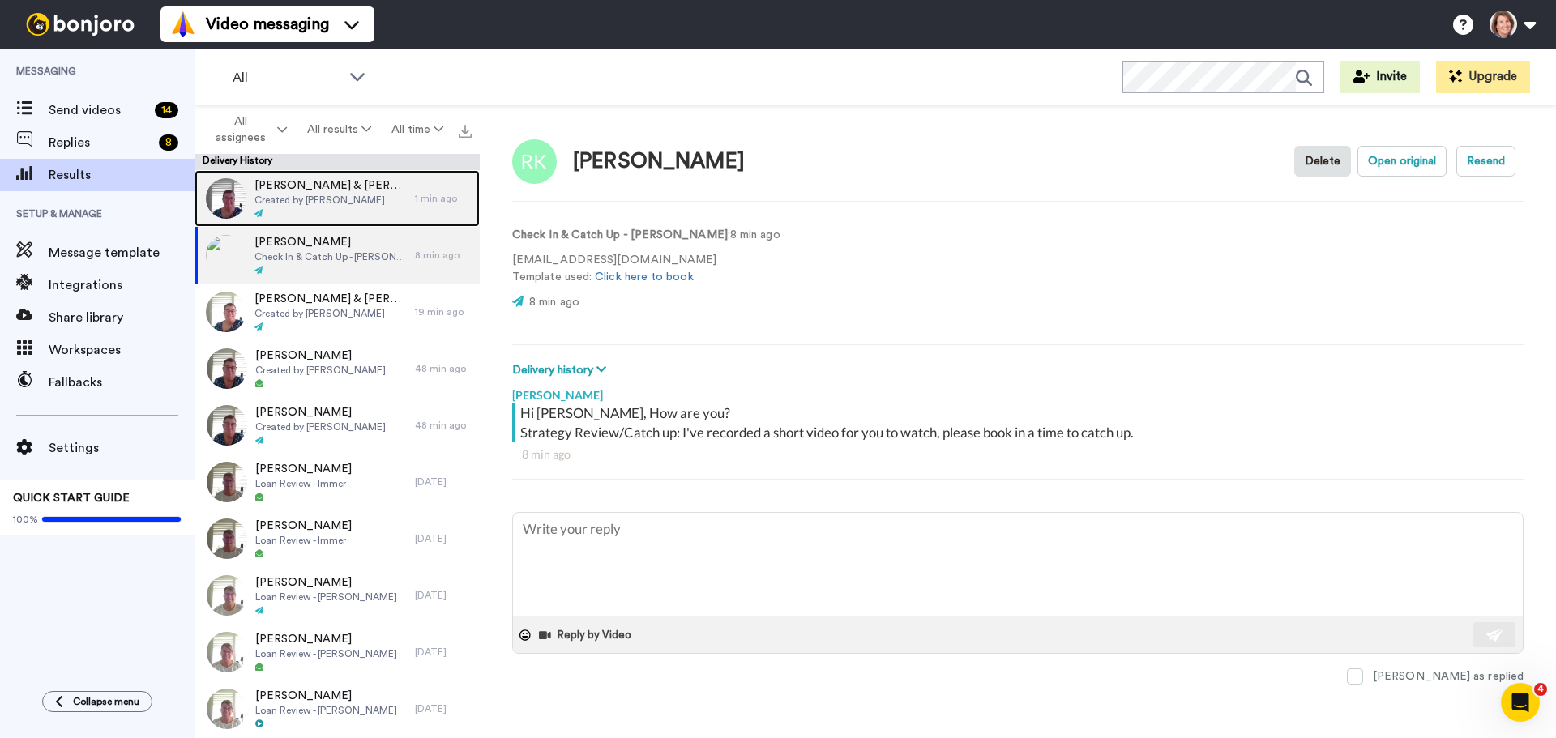
click at [314, 214] on div at bounding box center [331, 213] width 152 height 11
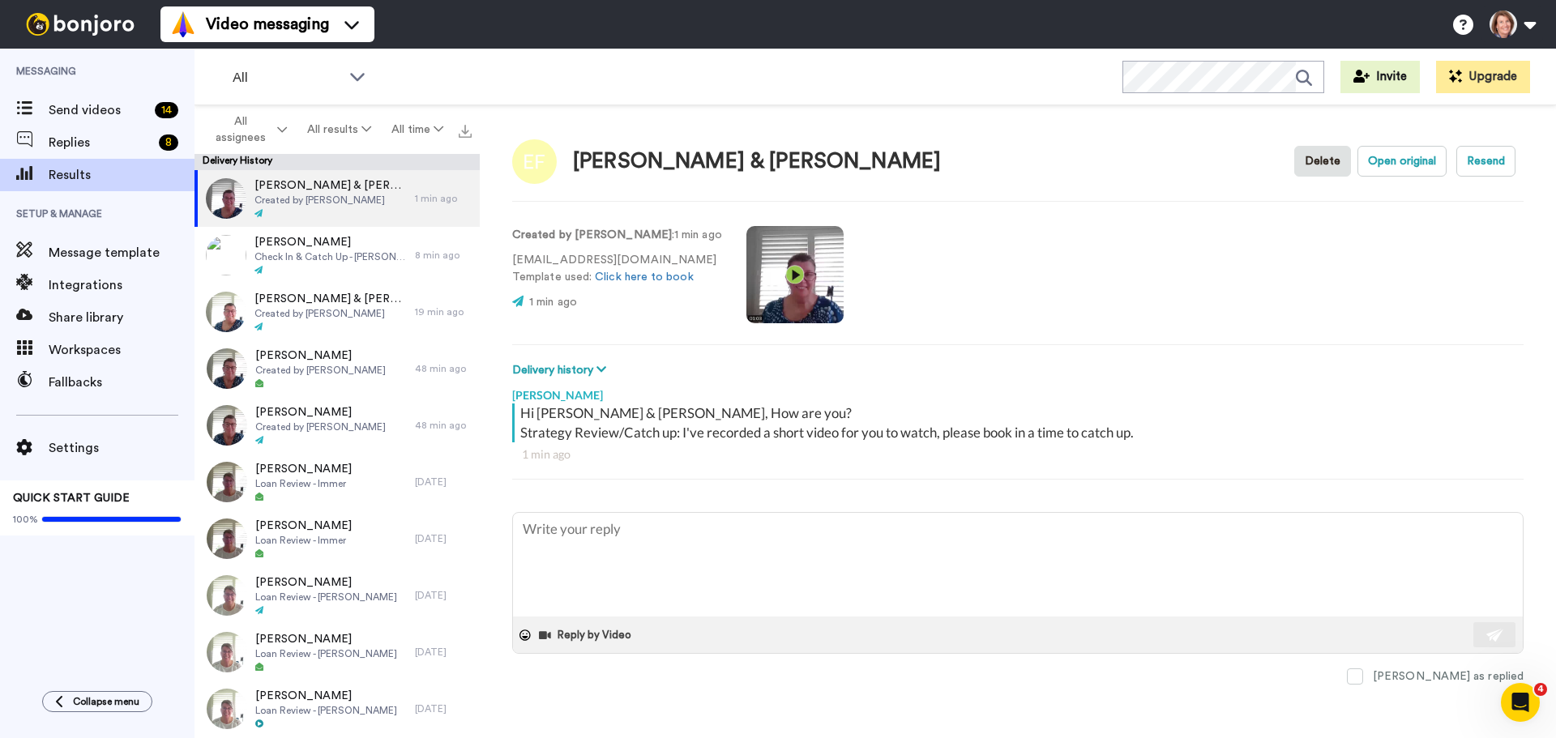
click at [759, 275] on video at bounding box center [794, 274] width 97 height 97
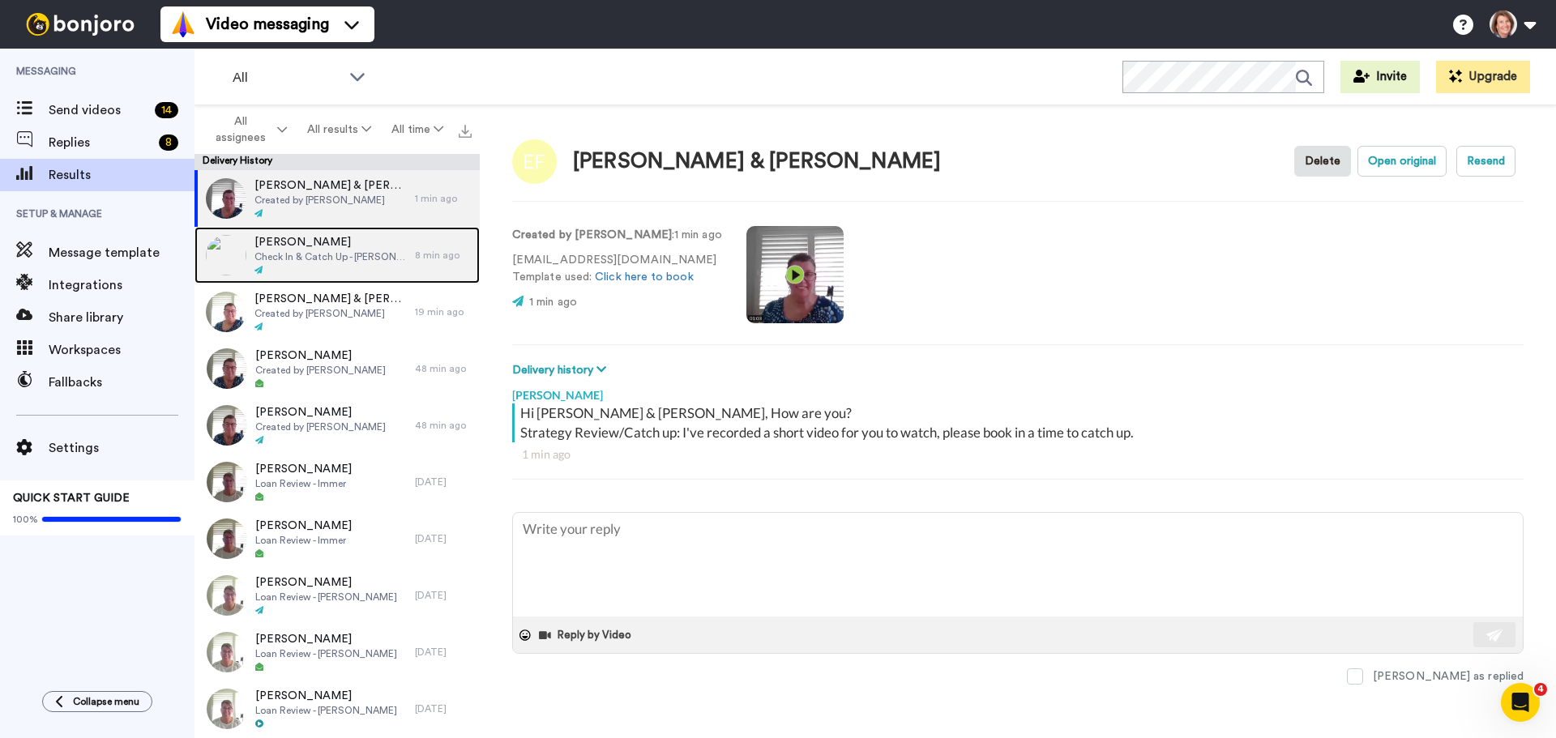
click at [331, 255] on span "Check In & Catch Up - Kim" at bounding box center [331, 256] width 152 height 13
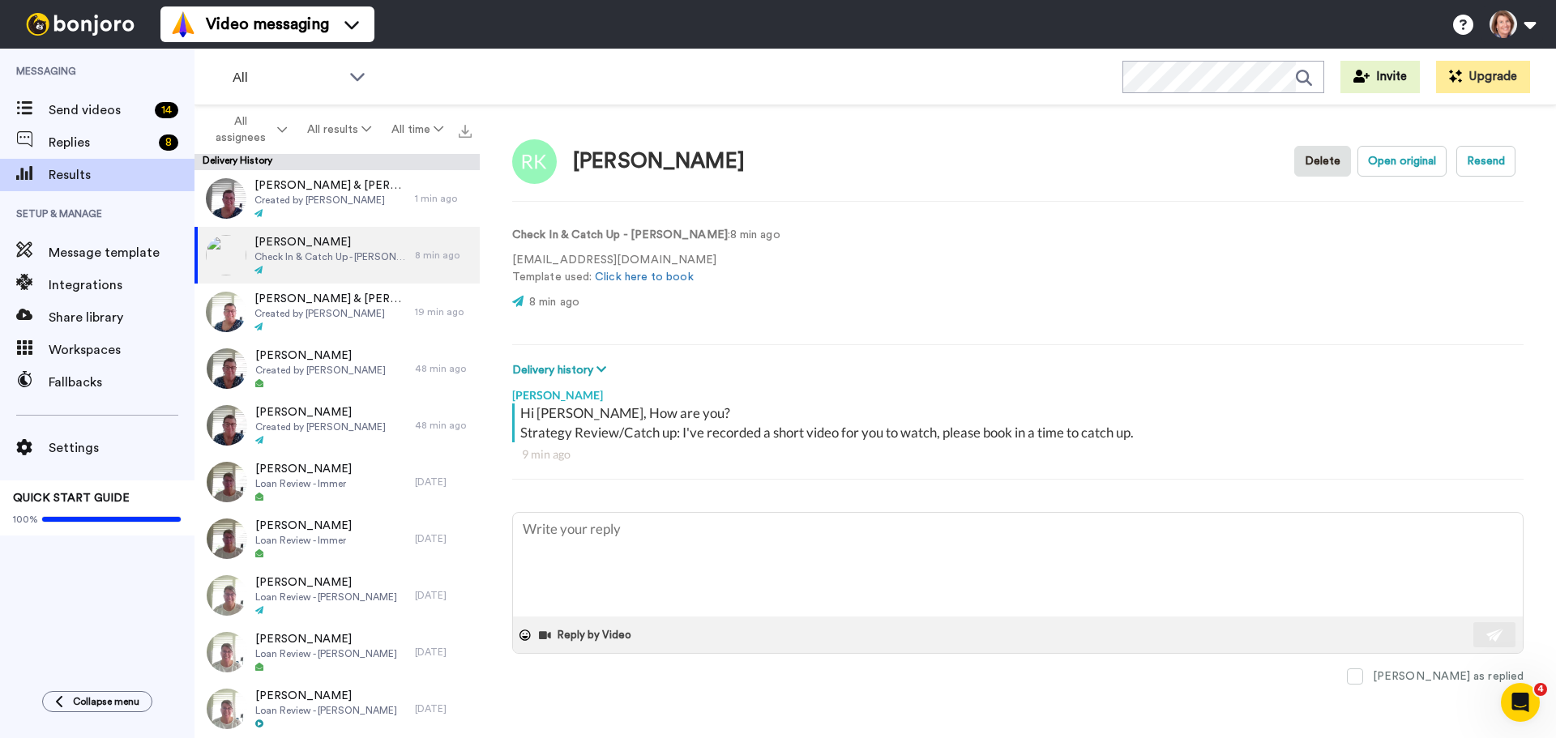
click at [805, 271] on video at bounding box center [853, 274] width 97 height 97
click at [808, 302] on video at bounding box center [853, 274] width 97 height 97
click at [622, 423] on div "Hi Riska, How are you? Strategy Review/Catch up: I've recorded a short video fo…" at bounding box center [1019, 423] width 999 height 39
drag, startPoint x: 567, startPoint y: 166, endPoint x: 665, endPoint y: 166, distance: 97.3
click at [665, 166] on div "[PERSON_NAME]" at bounding box center [628, 161] width 233 height 45
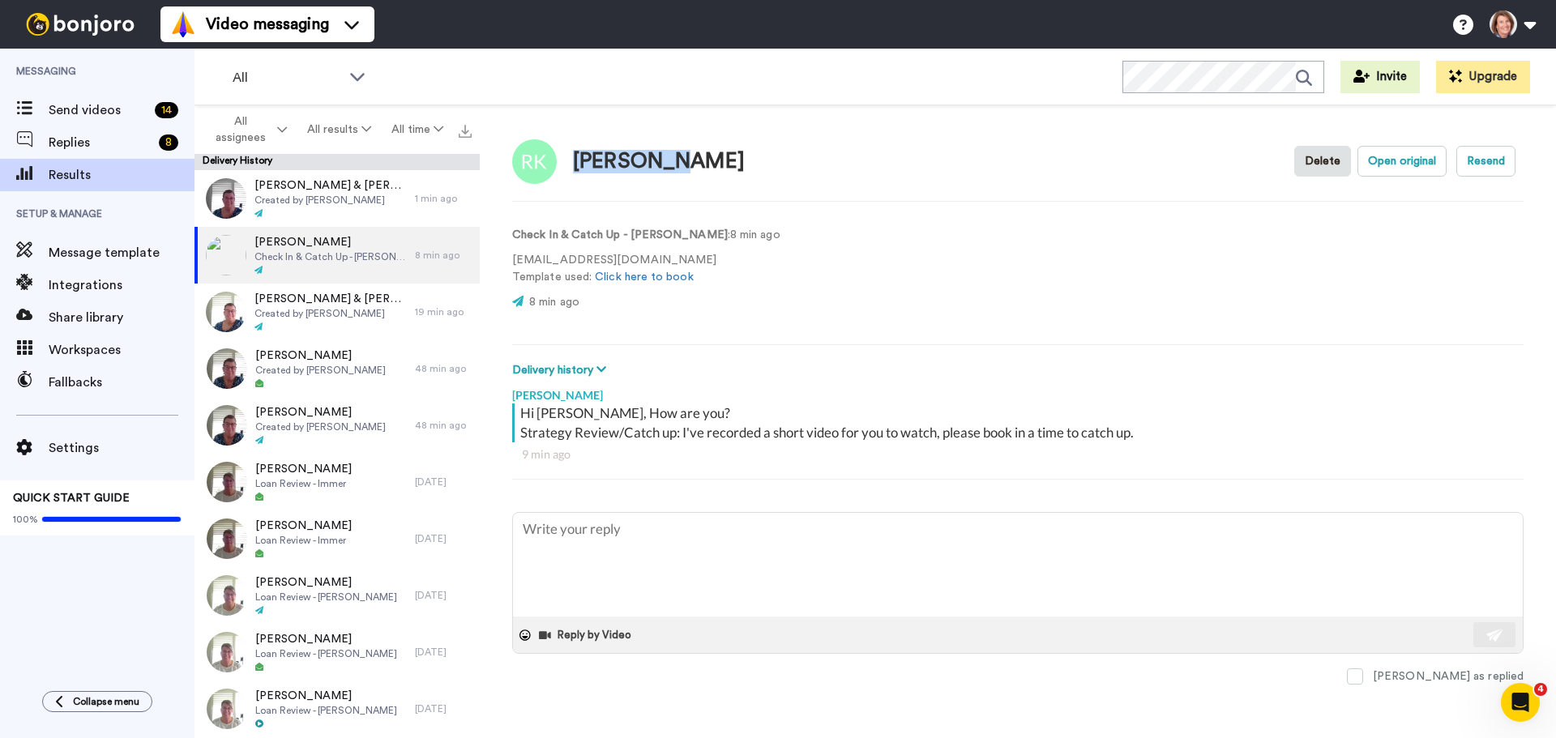
click at [636, 166] on div "[PERSON_NAME]" at bounding box center [659, 162] width 172 height 24
drag, startPoint x: 566, startPoint y: 264, endPoint x: 686, endPoint y: 262, distance: 120.0
click at [686, 262] on p "riska_o@hotmail.com Template used: Click here to book" at bounding box center [646, 269] width 268 height 34
click at [688, 363] on div "Delivery history Sent lara@headstartfs.com.au Thu, Oct 9 4:14 AM We received th…" at bounding box center [1018, 370] width 1012 height 18
click at [805, 270] on video at bounding box center [853, 274] width 97 height 97
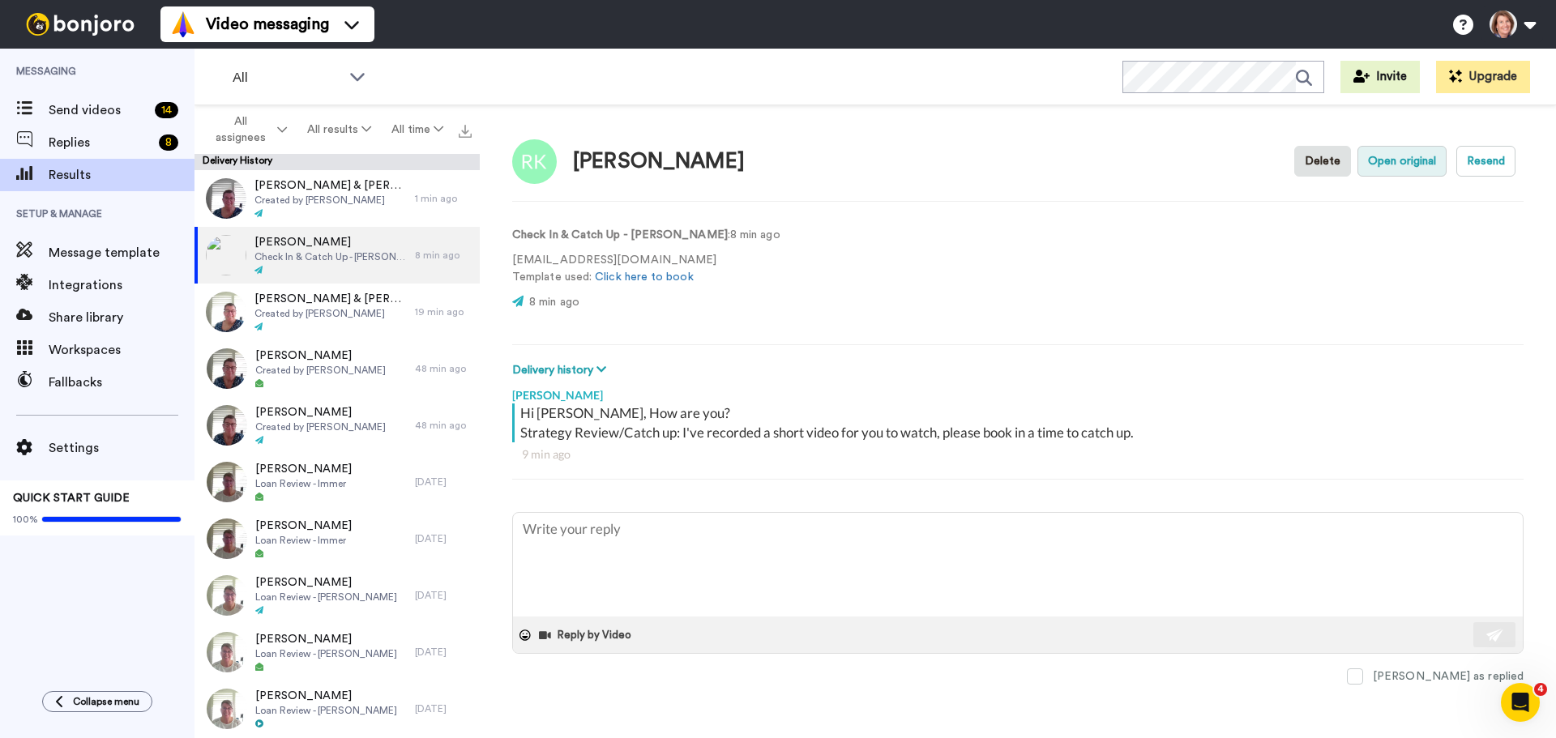
click at [1398, 157] on button "Open original" at bounding box center [1402, 161] width 89 height 31
click at [345, 239] on span "[PERSON_NAME]" at bounding box center [331, 242] width 152 height 16
click at [1324, 169] on button "Delete" at bounding box center [1322, 161] width 57 height 31
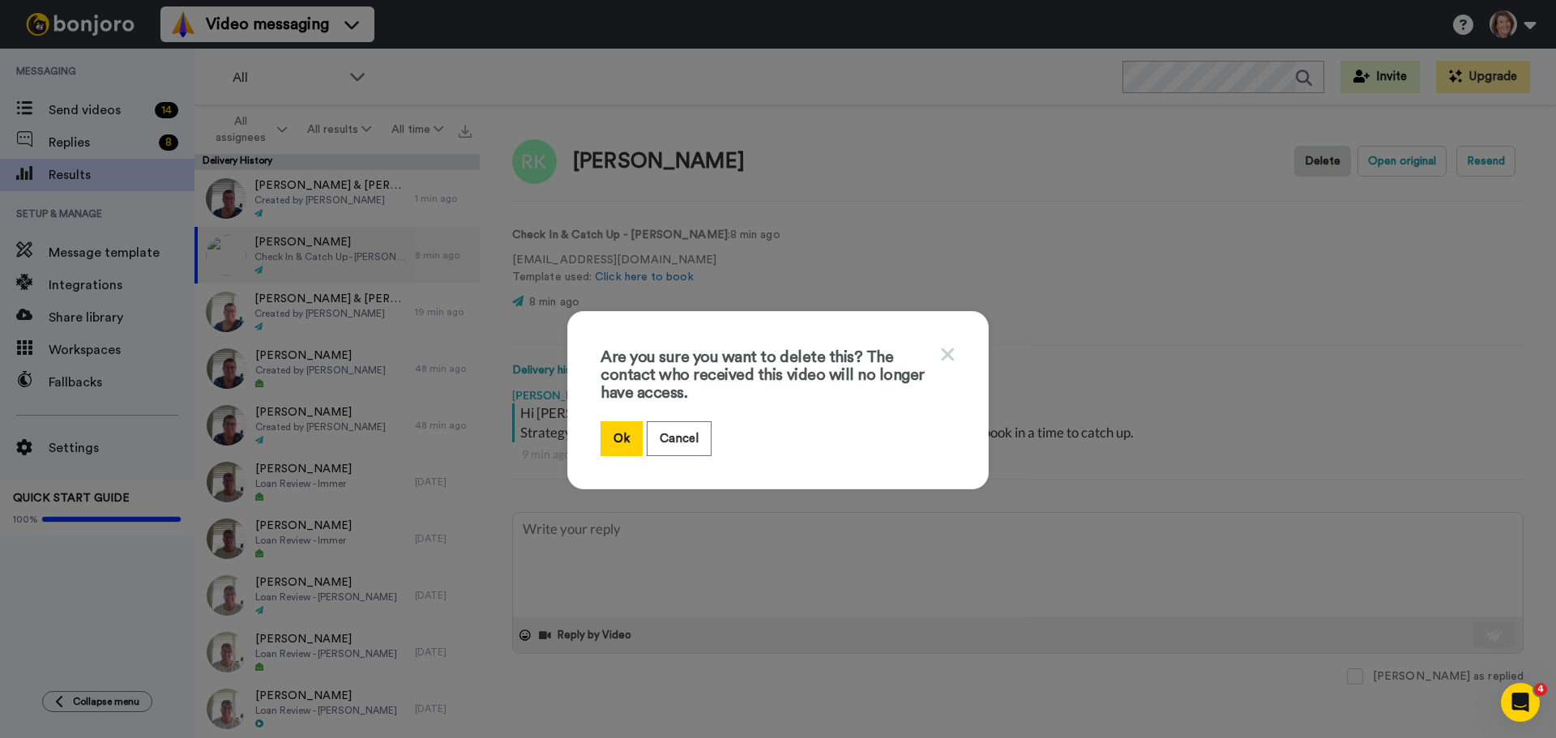
click at [585, 425] on div "Are you sure you want to delete this? The contact who received this video will …" at bounding box center [777, 400] width 421 height 178
click at [606, 427] on button "Ok" at bounding box center [622, 438] width 42 height 35
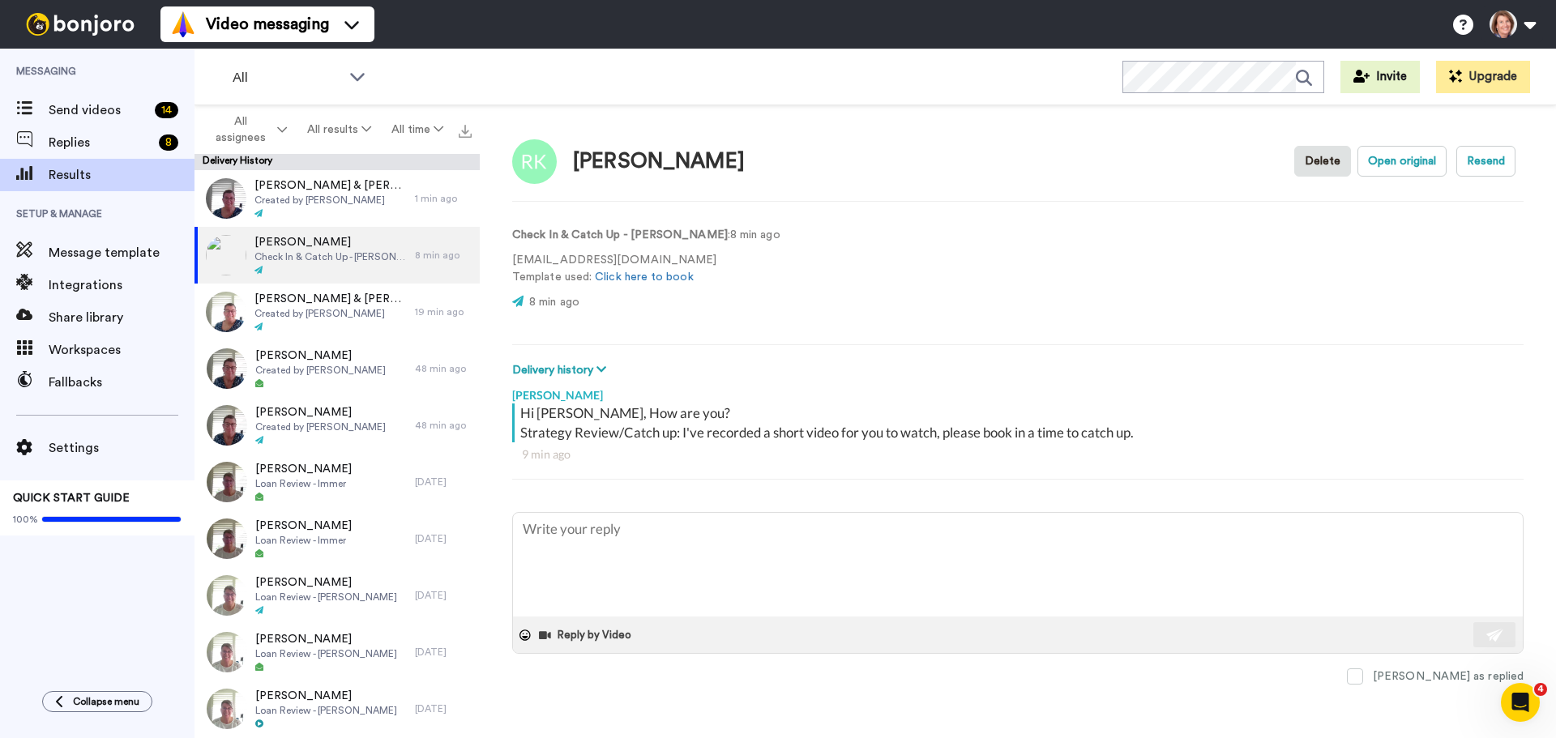
type textarea "x"
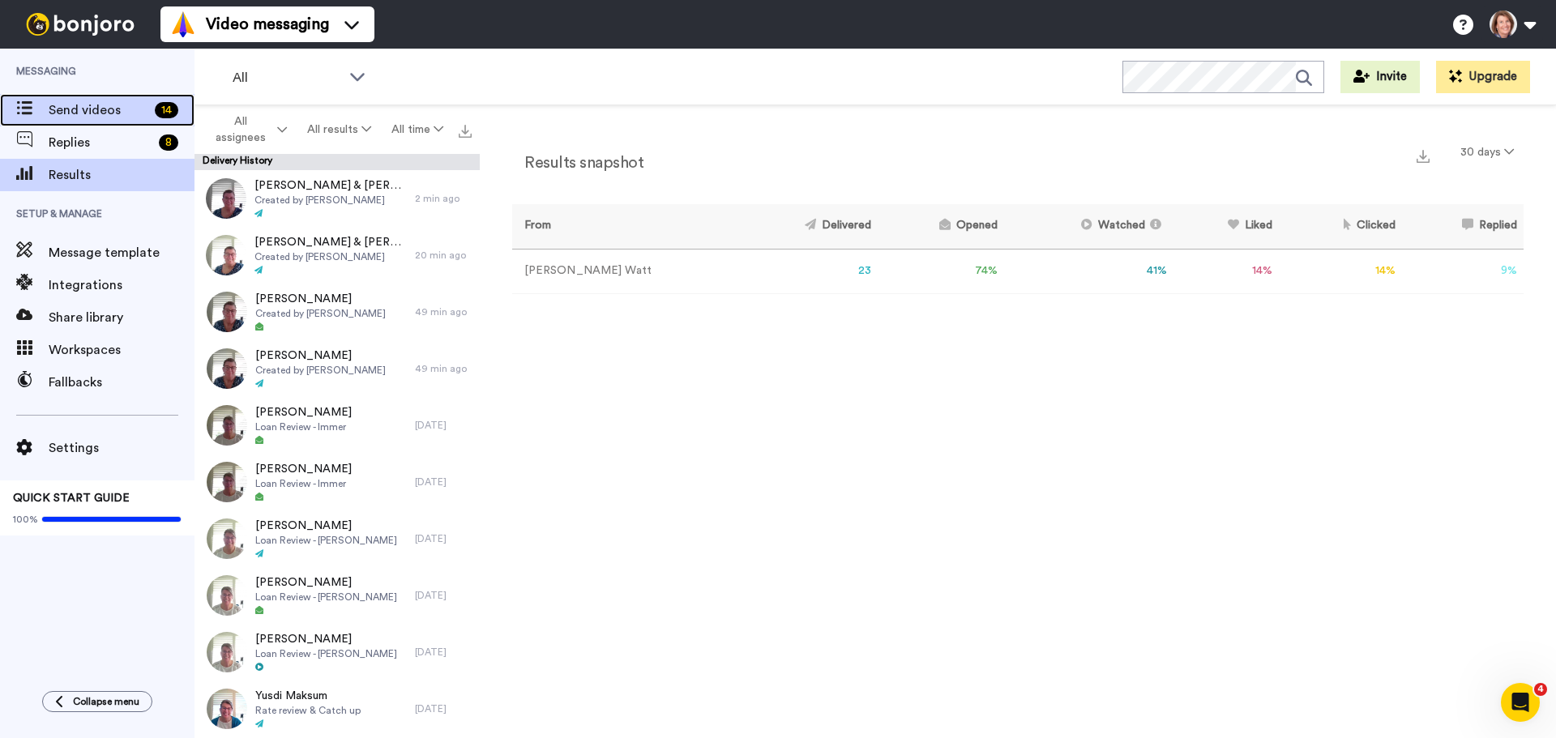
click at [108, 113] on span "Send videos" at bounding box center [99, 110] width 100 height 19
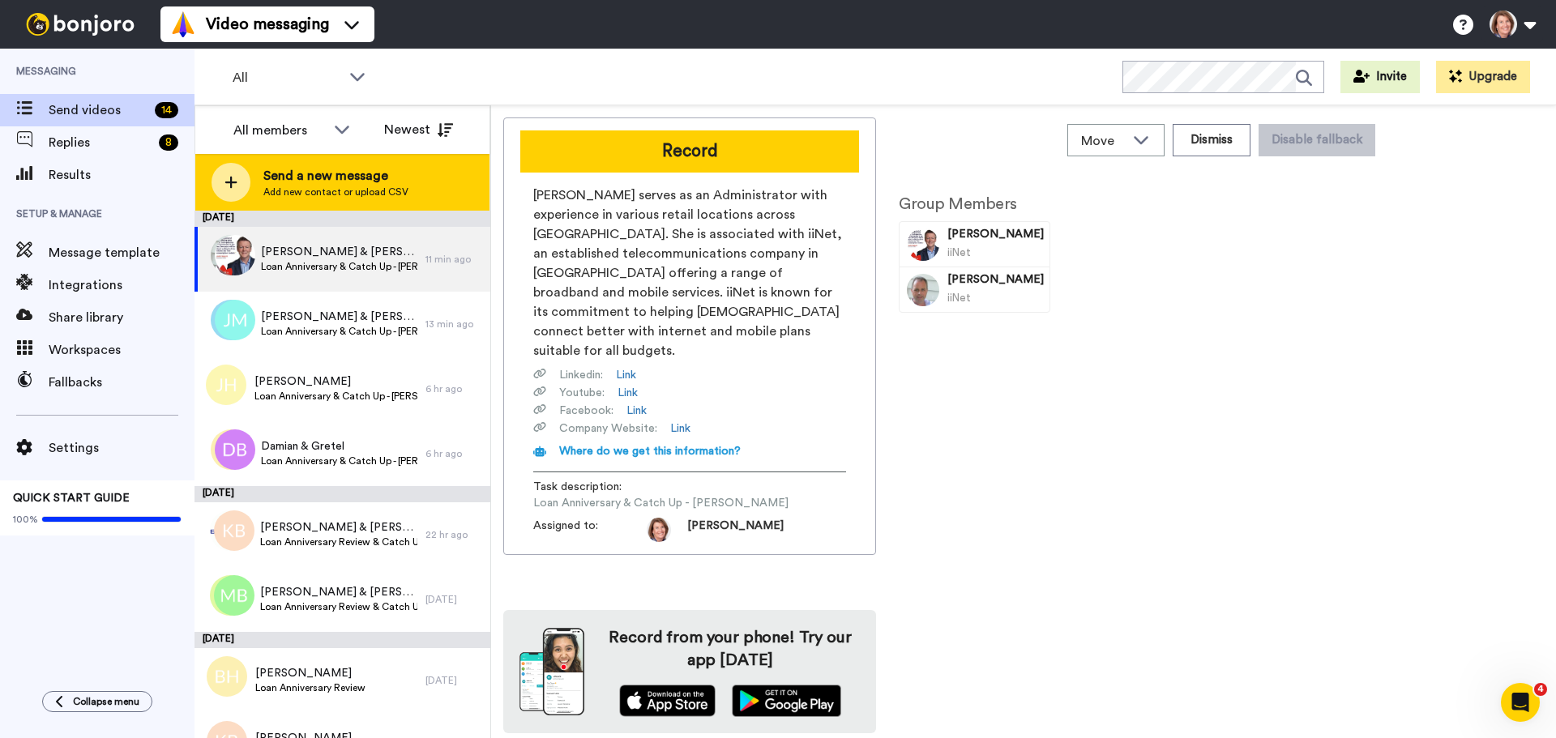
click at [313, 186] on span "Add new contact or upload CSV" at bounding box center [335, 192] width 145 height 13
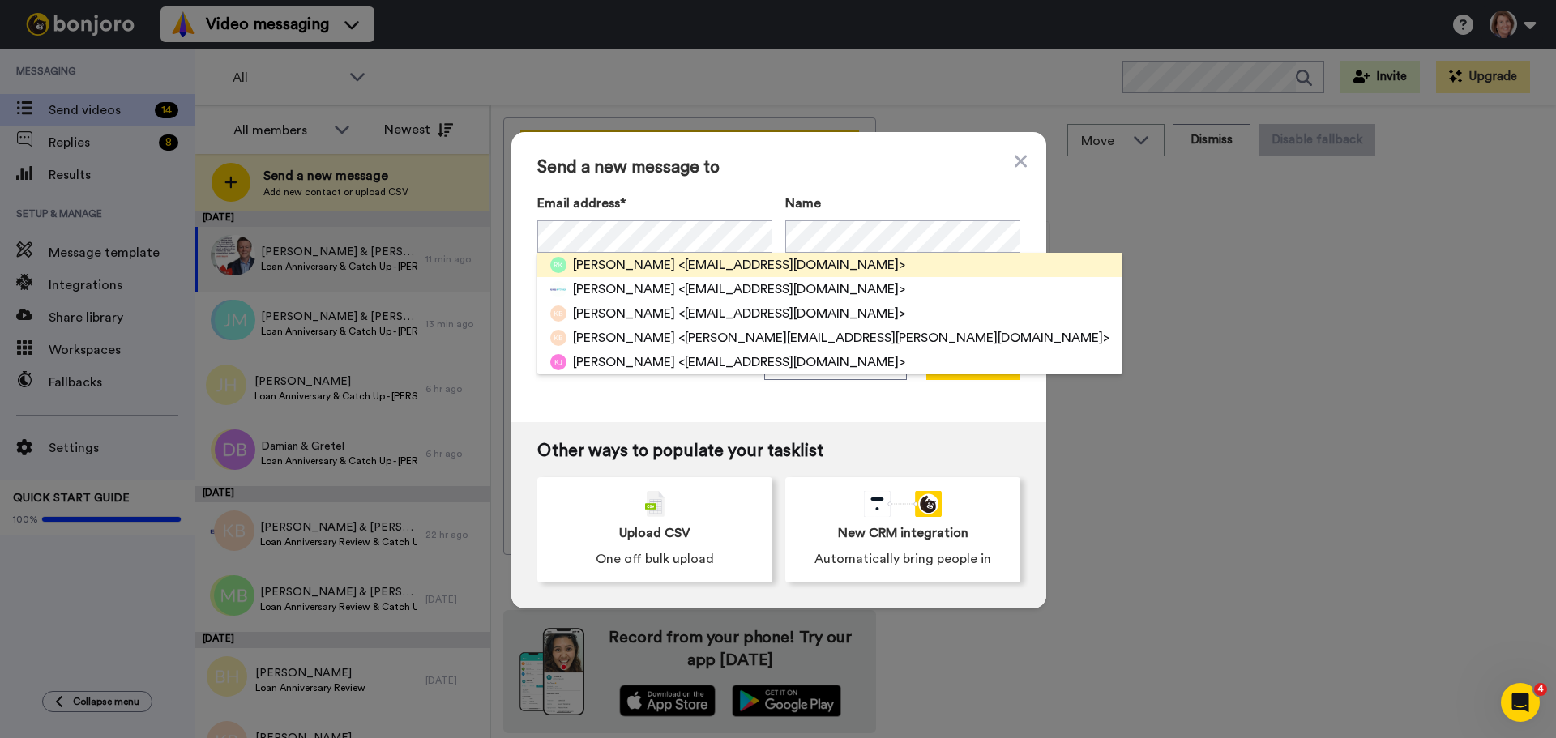
click at [678, 266] on span "<riska_o@hotmail.com>" at bounding box center [791, 264] width 227 height 19
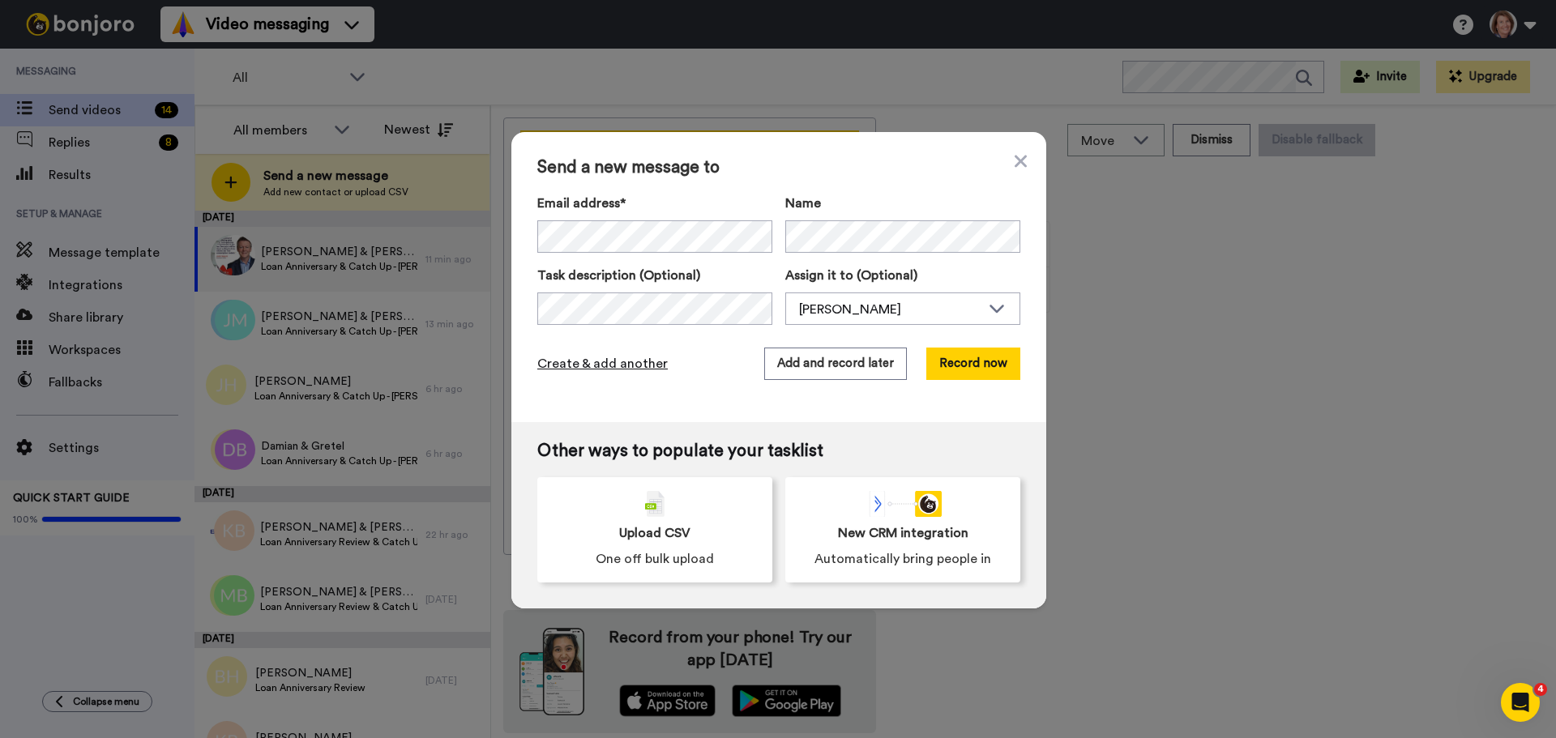
click at [625, 369] on span "Create & add another" at bounding box center [602, 363] width 130 height 19
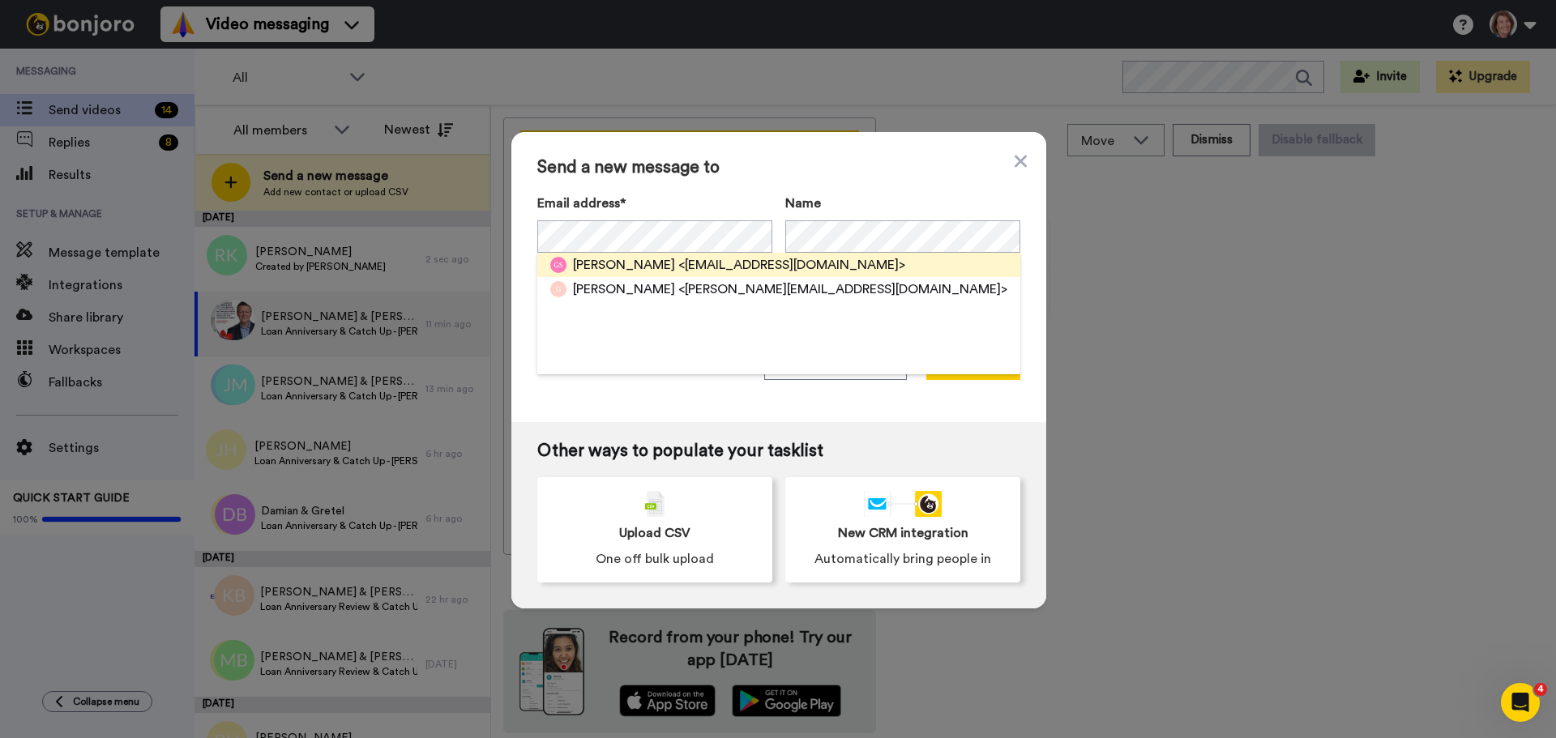
click at [678, 266] on span "<geolsoo@yahoo.com>" at bounding box center [791, 264] width 227 height 19
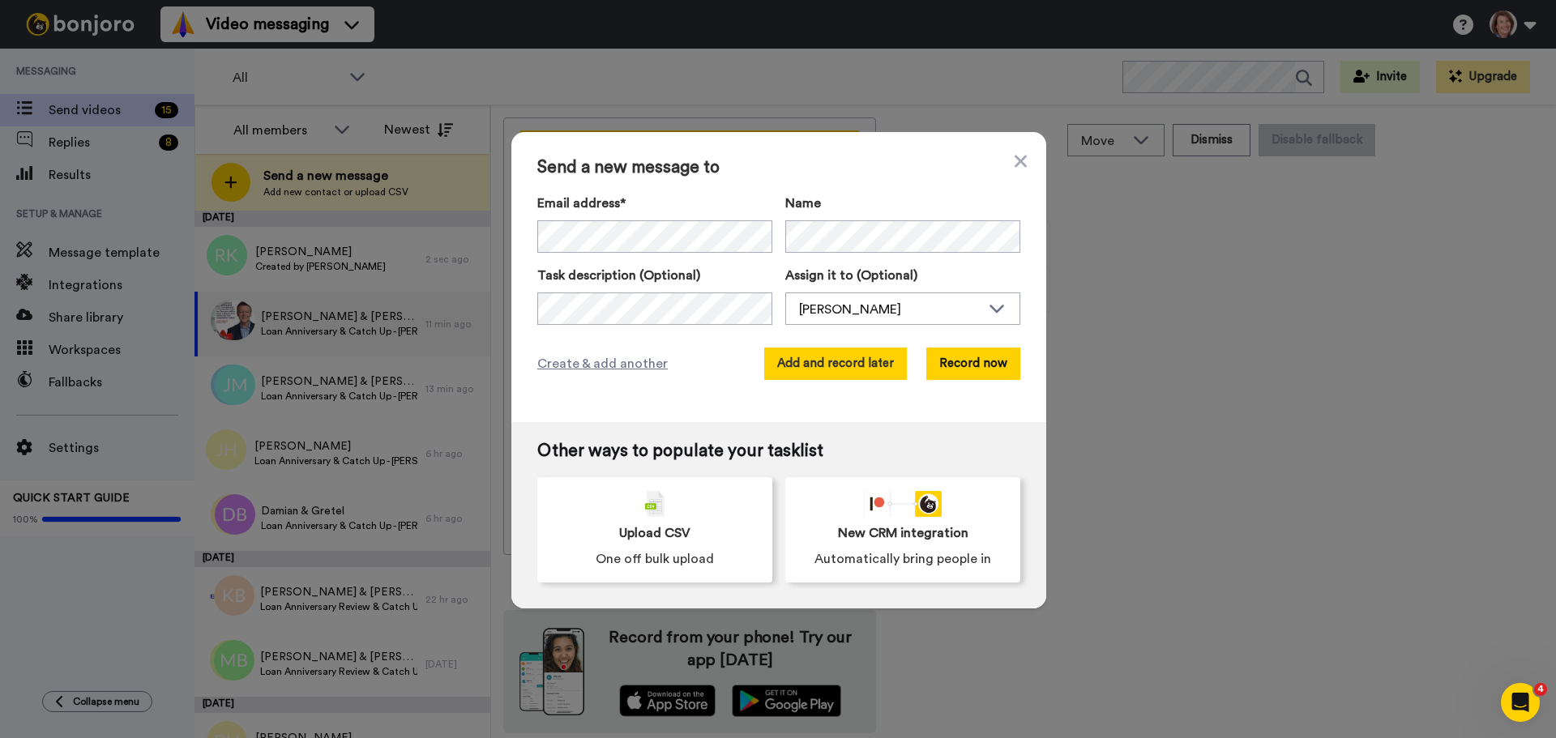
click at [811, 366] on button "Add and record later" at bounding box center [835, 364] width 143 height 32
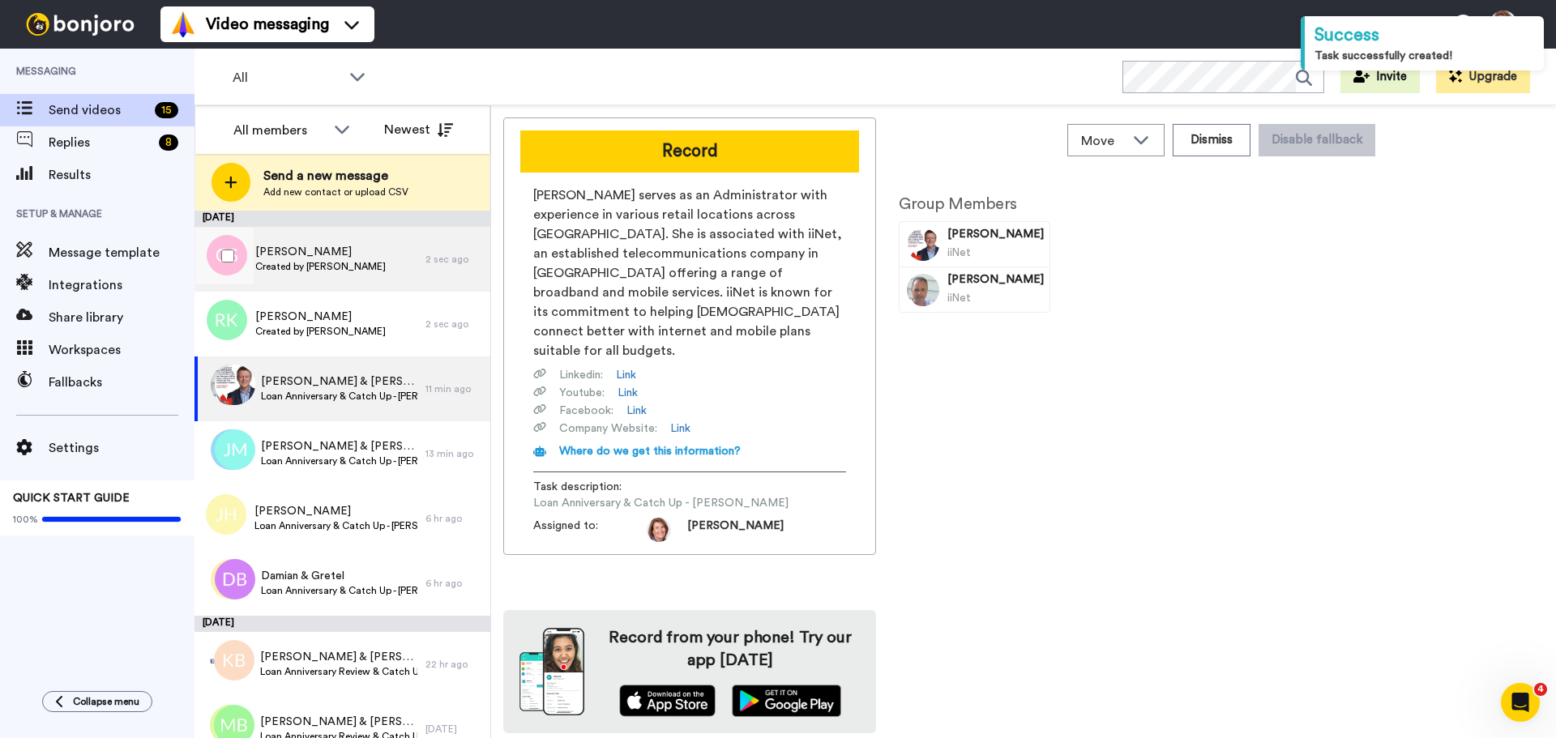
click at [368, 265] on div "Geol Soo Kim Created by Lara Watt" at bounding box center [310, 259] width 231 height 65
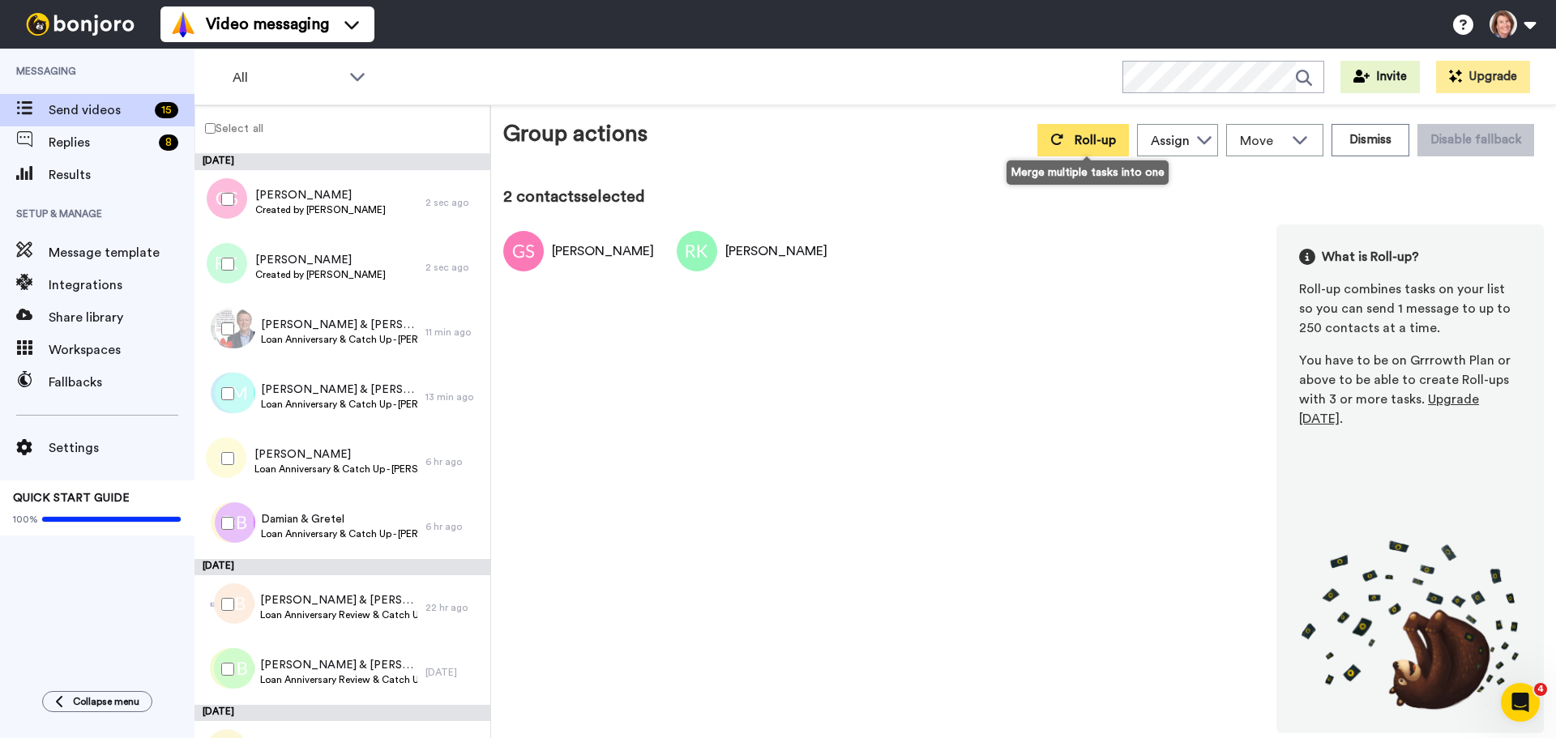
click at [1080, 134] on span "Roll-up" at bounding box center [1095, 140] width 41 height 13
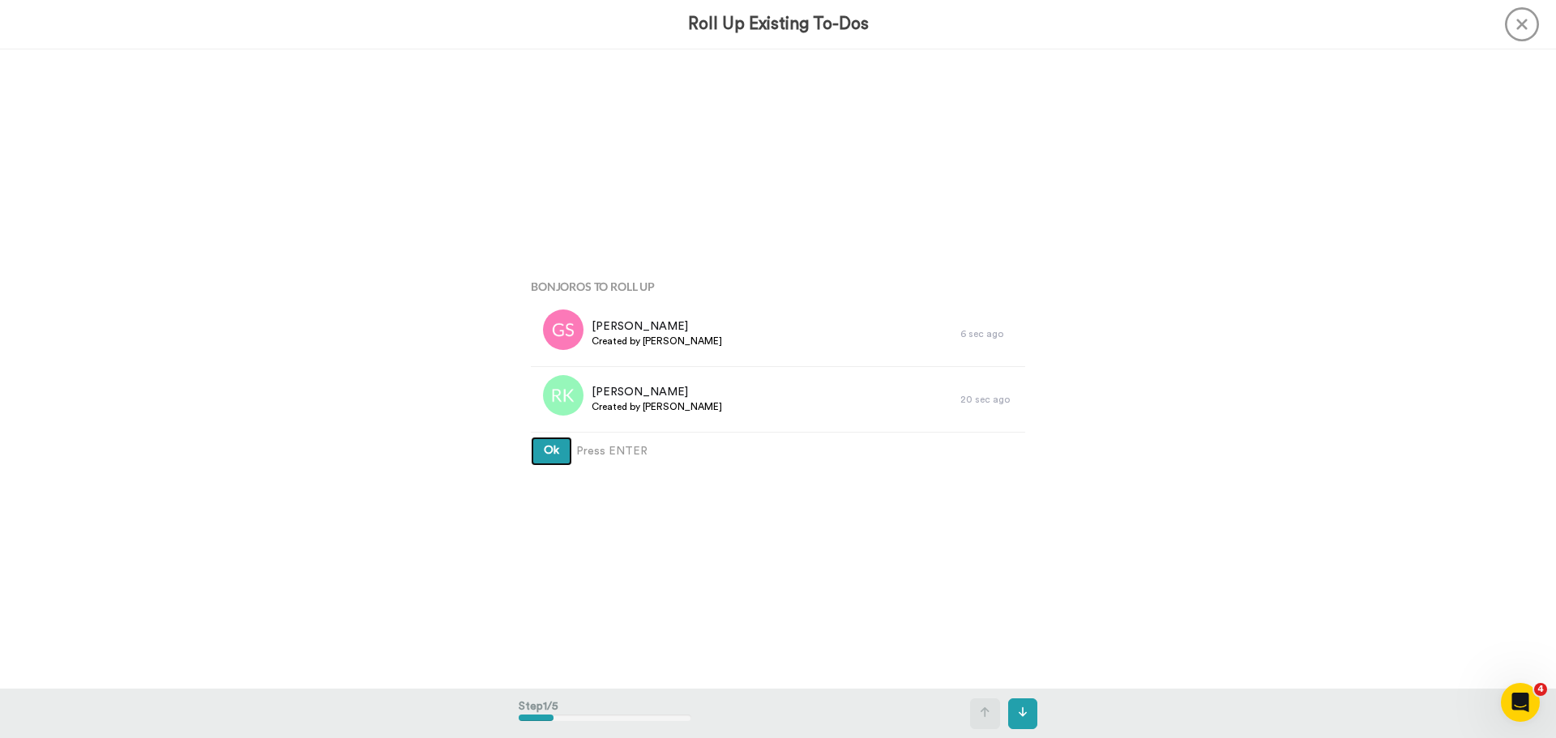
click at [555, 443] on button "Ok" at bounding box center [551, 451] width 41 height 29
click at [555, 443] on div "Bonjoros To Roll Up Geol Soo Kim Created by Lara Watt 6 sec ago Riska Kim Creat…" at bounding box center [778, 369] width 519 height 640
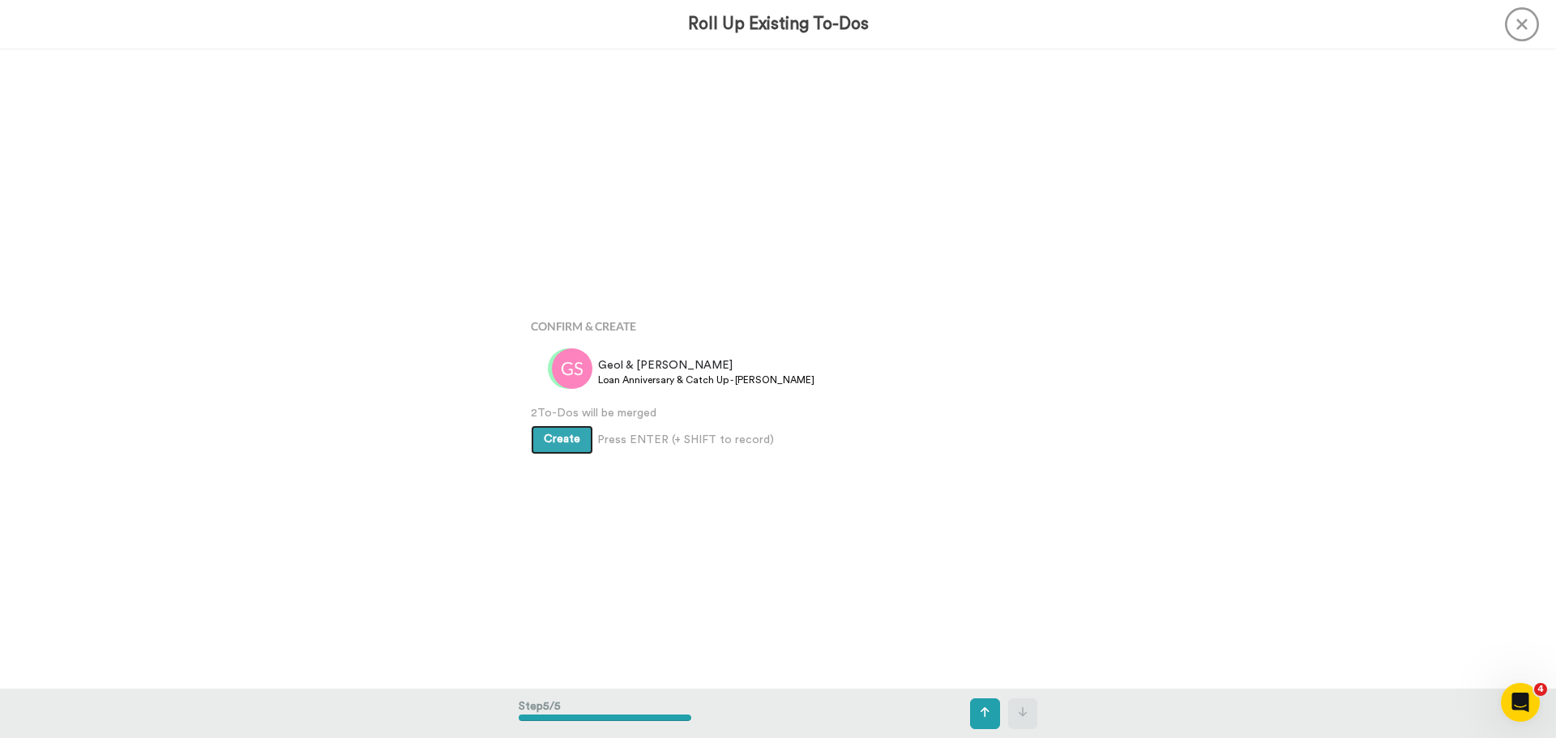
scroll to position [2560, 0]
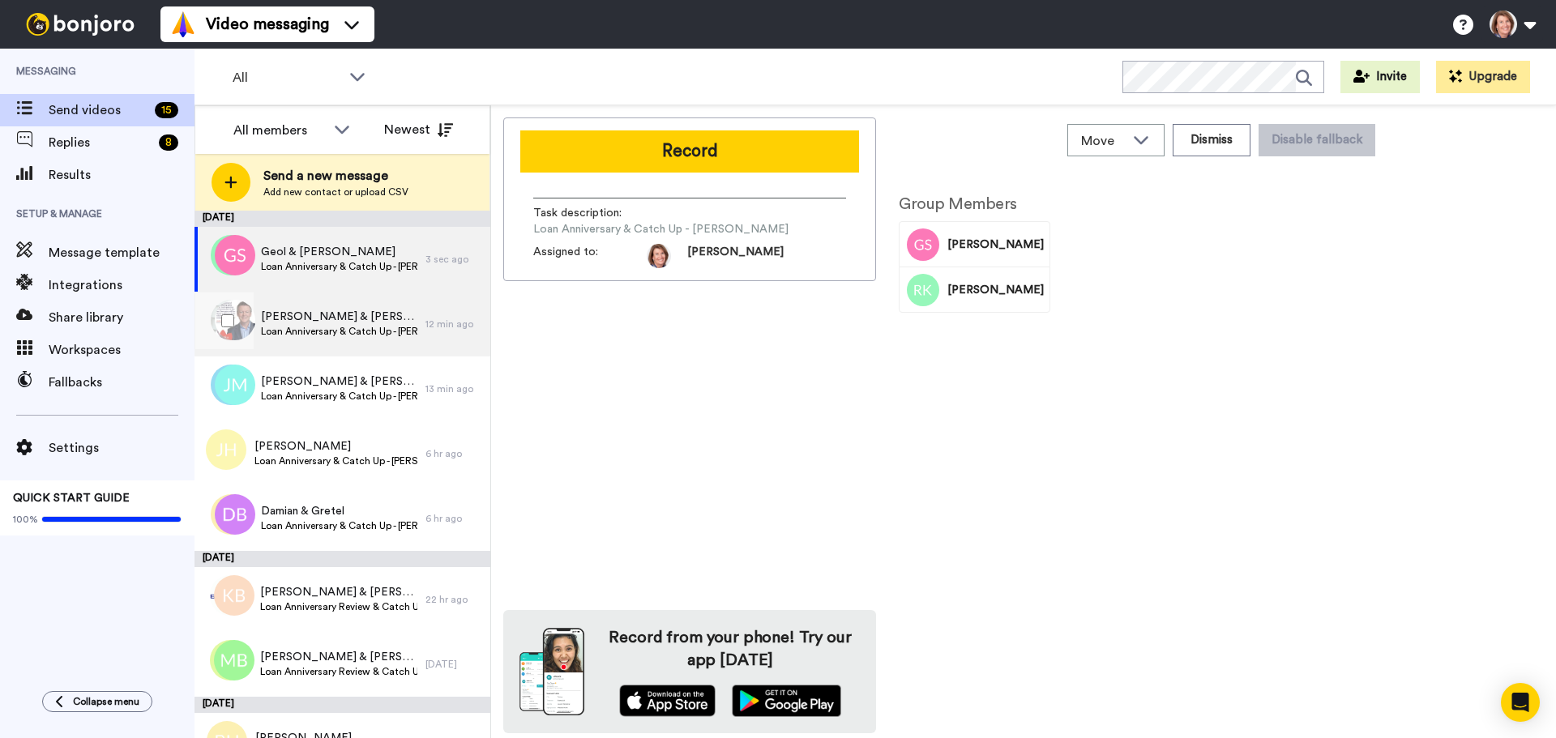
click at [362, 332] on span "Loan Anniversary & Catch Up - [PERSON_NAME]" at bounding box center [339, 331] width 156 height 13
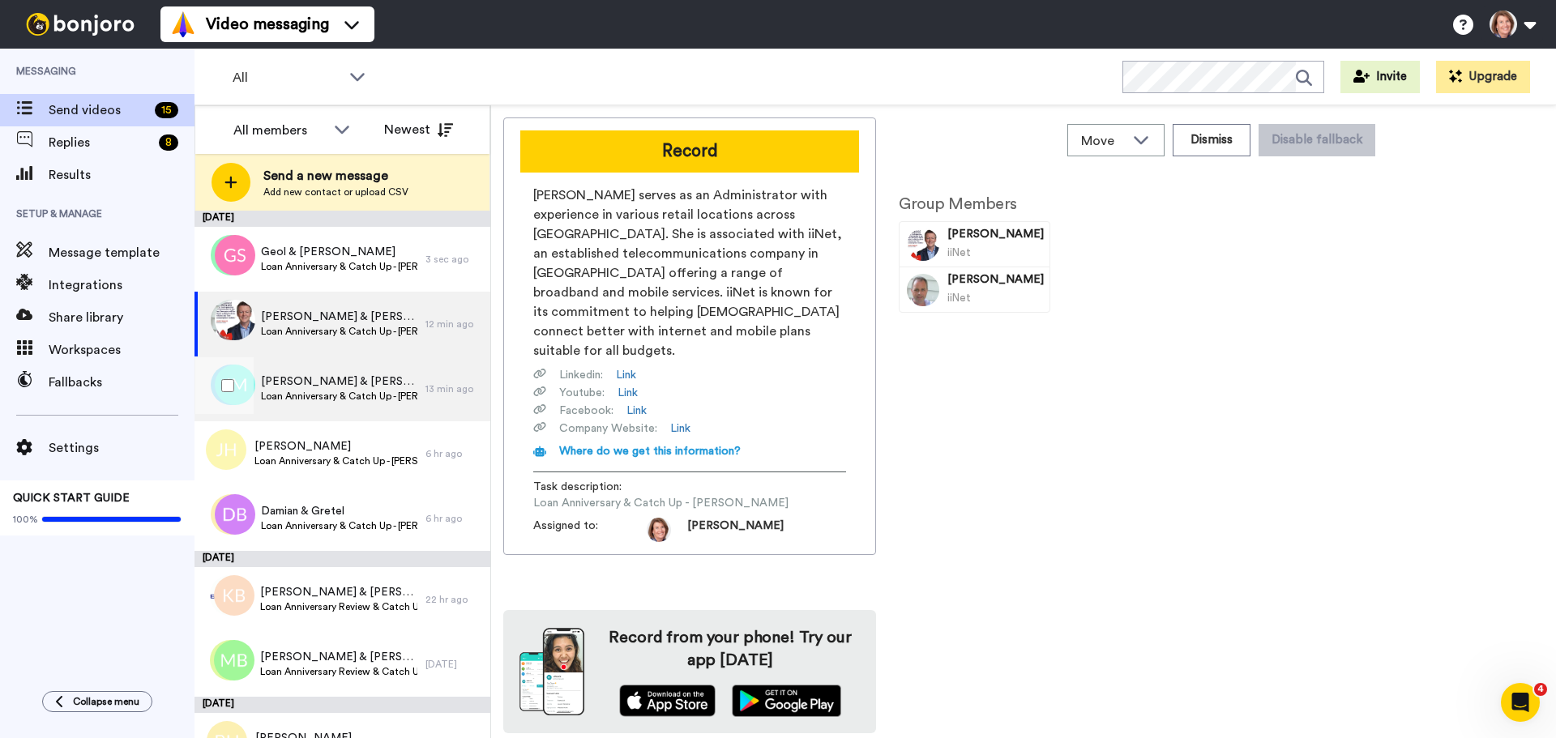
click at [335, 403] on div "[PERSON_NAME] & [PERSON_NAME] Anniversary & Catch Up - [PERSON_NAME]" at bounding box center [339, 389] width 156 height 31
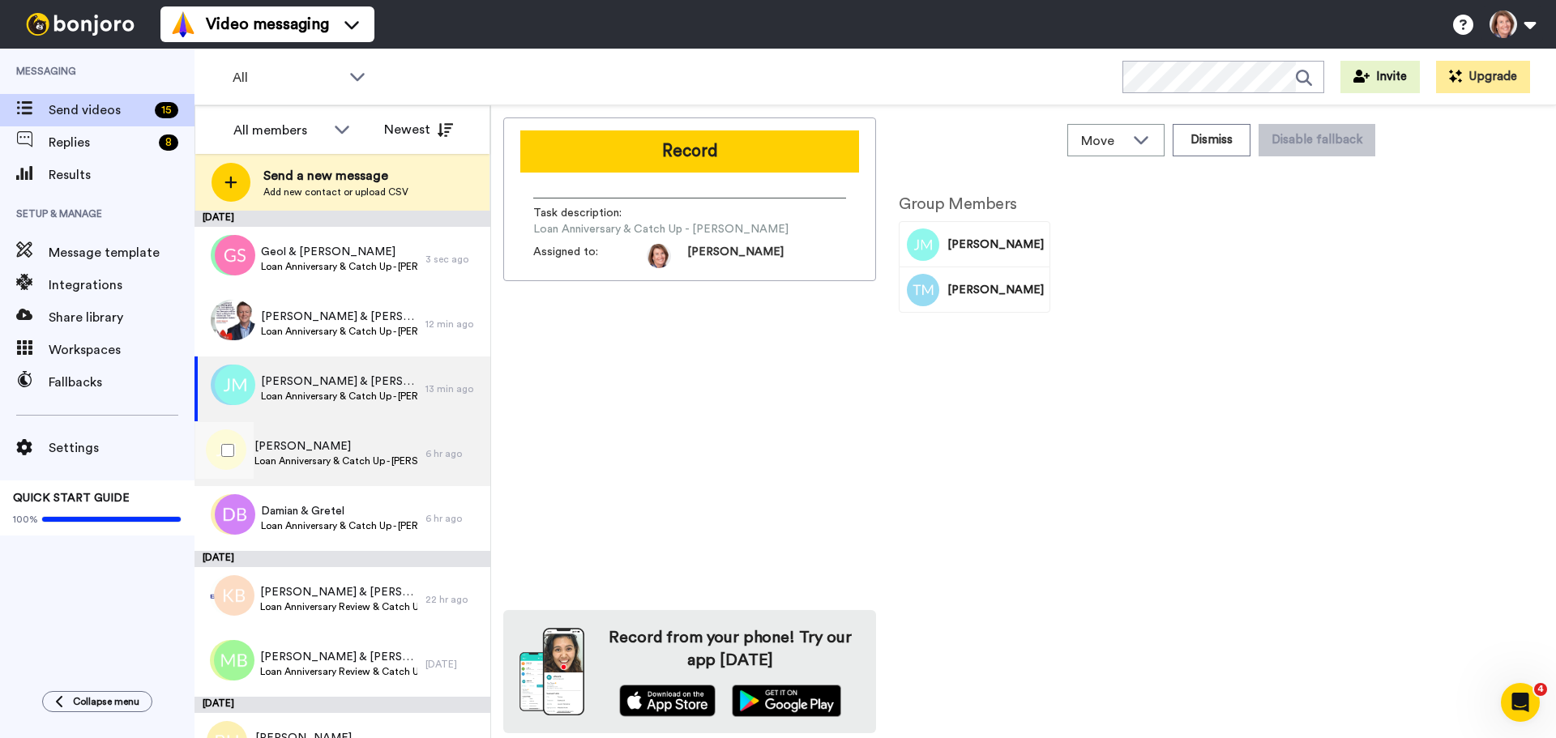
click at [330, 443] on span "[PERSON_NAME]" at bounding box center [336, 446] width 163 height 16
